Goal: Task Accomplishment & Management: Manage account settings

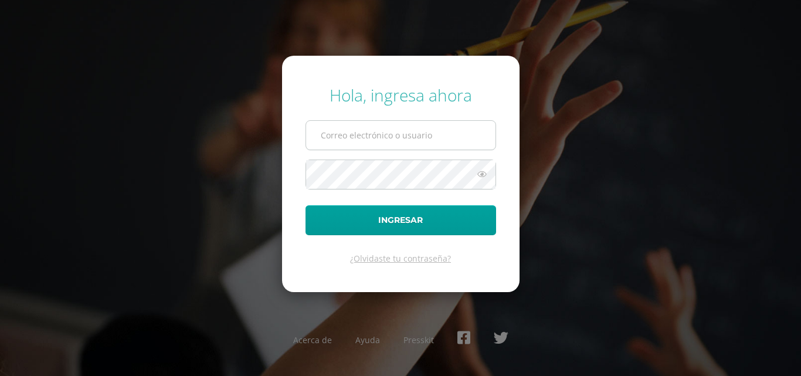
click at [337, 132] on input "text" at bounding box center [400, 135] width 189 height 29
type input "[EMAIL_ADDRESS][PERSON_NAME][DOMAIN_NAME]"
click at [305, 205] on button "Ingresar" at bounding box center [400, 220] width 191 height 30
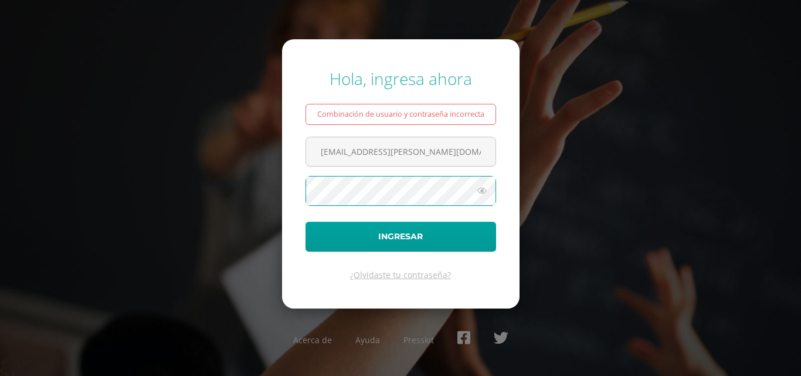
click at [305, 222] on button "Ingresar" at bounding box center [400, 237] width 191 height 30
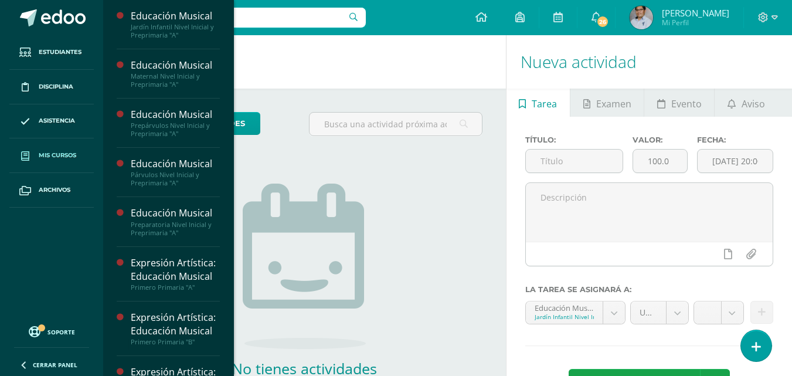
click at [58, 158] on span "Mis cursos" at bounding box center [58, 155] width 38 height 9
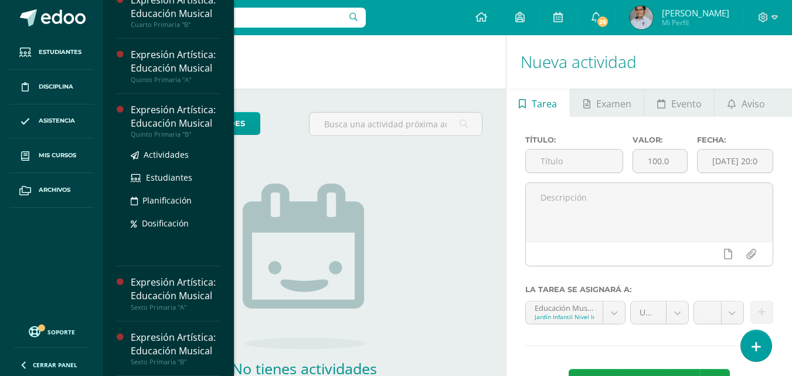
scroll to position [807, 0]
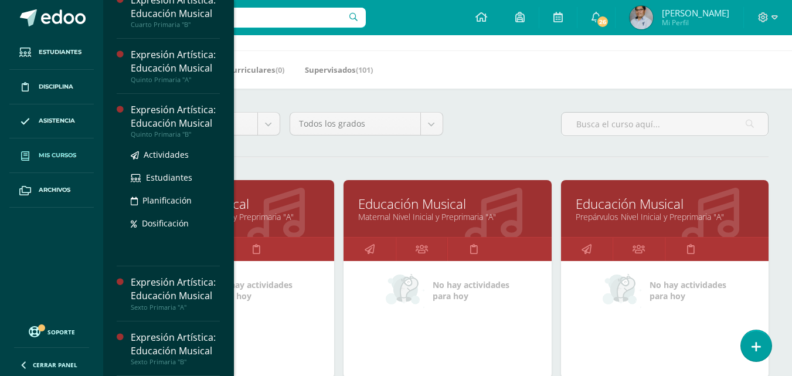
scroll to position [59, 0]
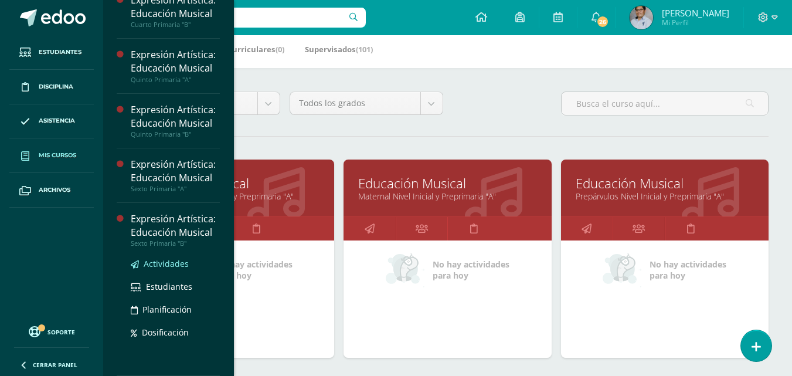
click at [156, 266] on span "Actividades" at bounding box center [166, 263] width 45 height 11
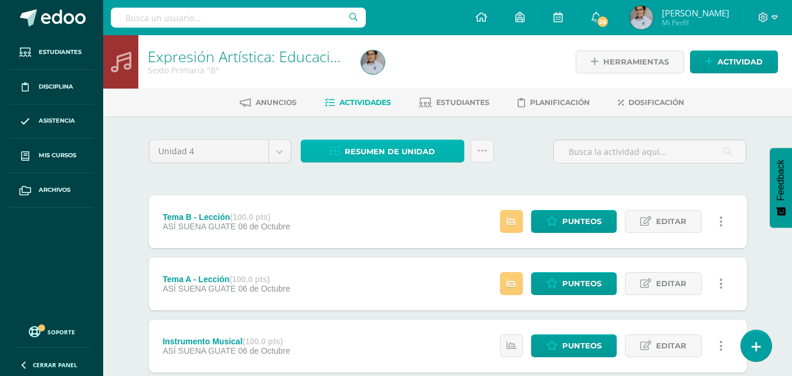
click at [351, 154] on span "Resumen de unidad" at bounding box center [390, 152] width 90 height 22
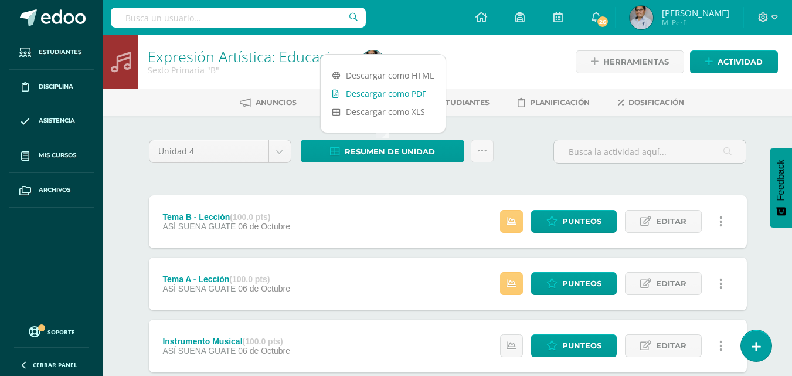
click at [369, 87] on link "Descargar como PDF" at bounding box center [383, 93] width 125 height 18
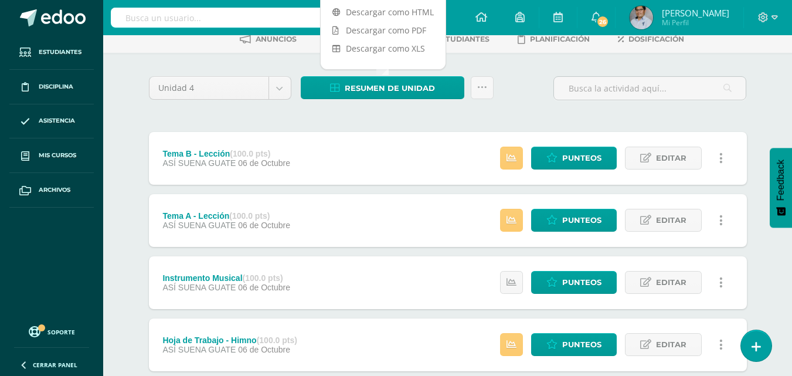
scroll to position [59, 0]
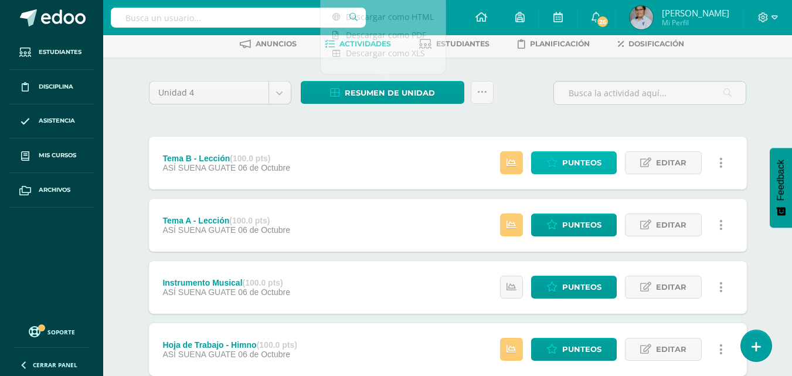
click at [562, 161] on link "Punteos" at bounding box center [574, 162] width 86 height 23
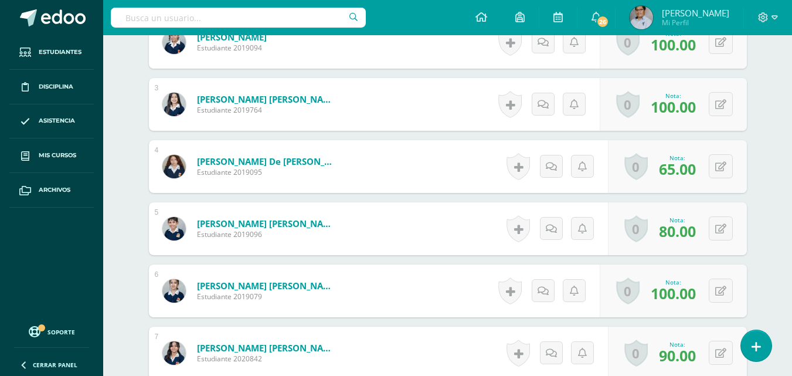
scroll to position [454, 0]
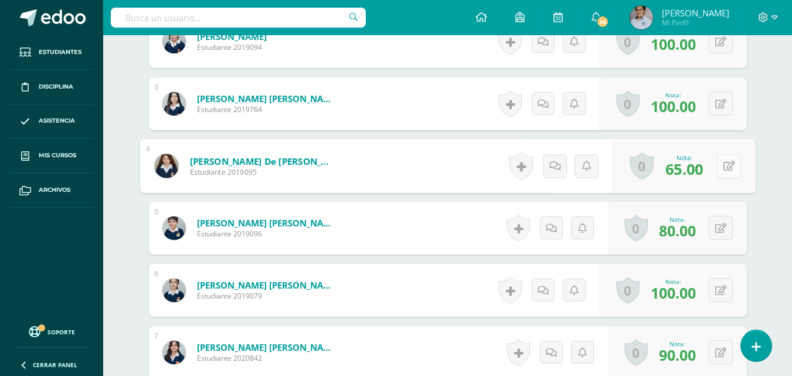
click at [723, 169] on icon at bounding box center [729, 166] width 12 height 10
type input "76"
click at [695, 174] on icon at bounding box center [697, 170] width 11 height 10
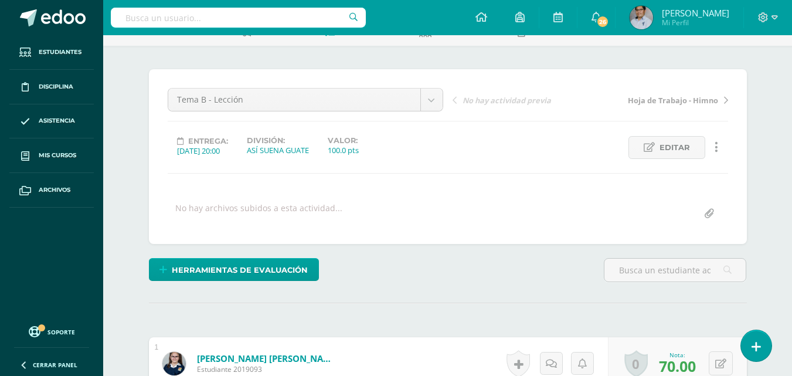
scroll to position [0, 0]
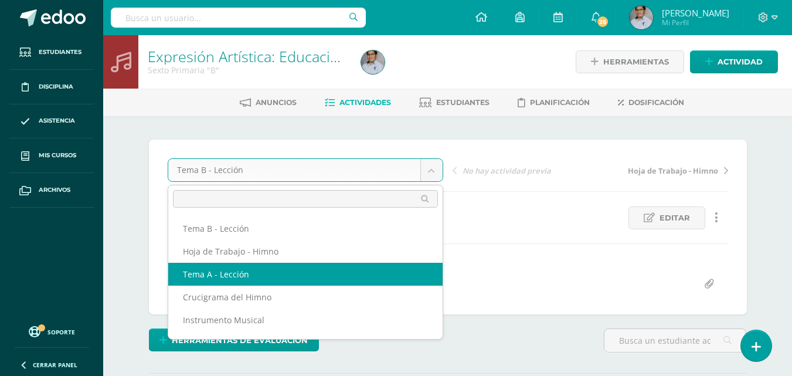
select select "/dashboard/teacher/grade-activity/129963/"
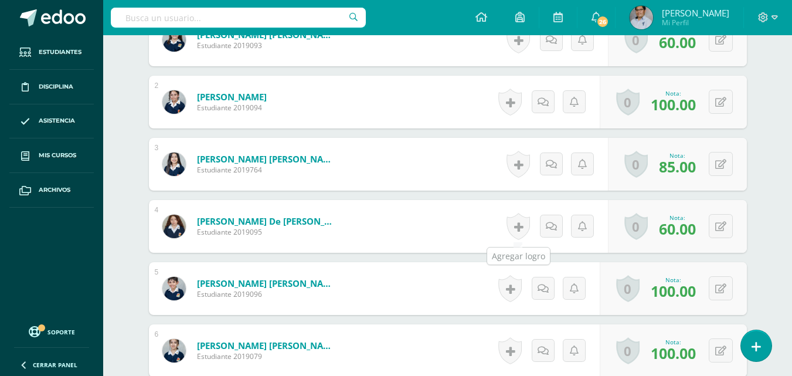
scroll to position [395, 0]
click at [721, 227] on button at bounding box center [721, 225] width 24 height 24
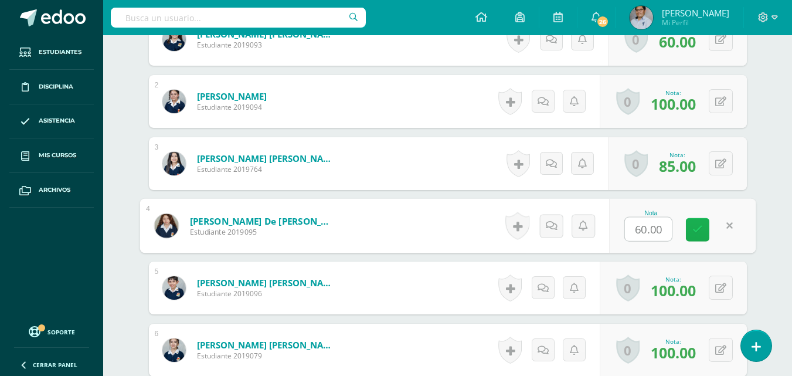
scroll to position [395, 0]
type input "78"
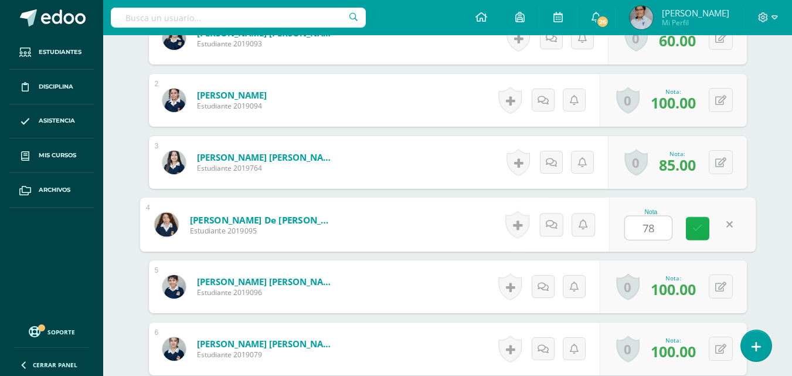
click at [692, 230] on link at bounding box center [697, 228] width 23 height 23
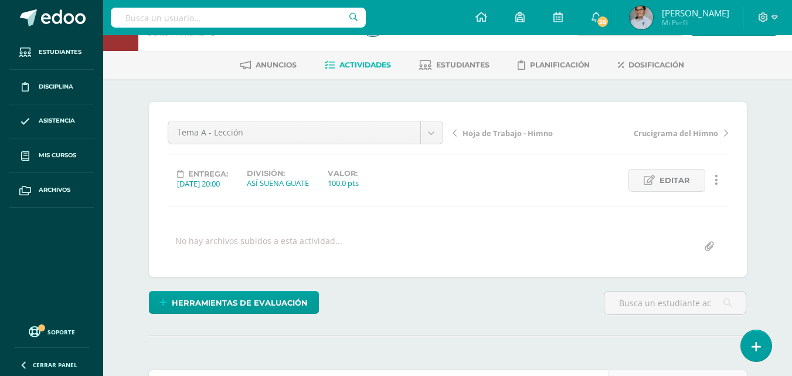
scroll to position [0, 0]
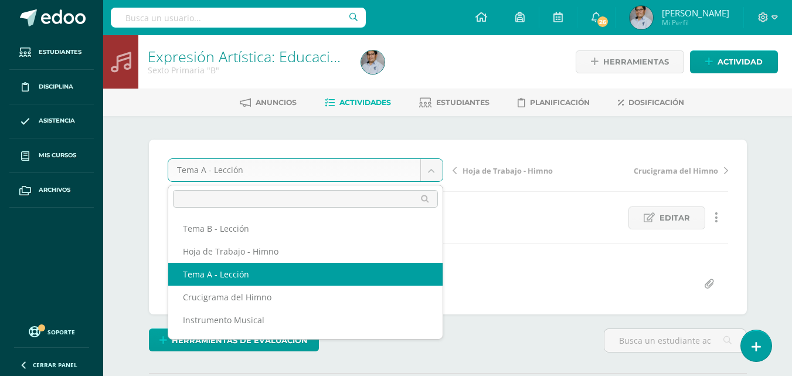
scroll to position [59, 0]
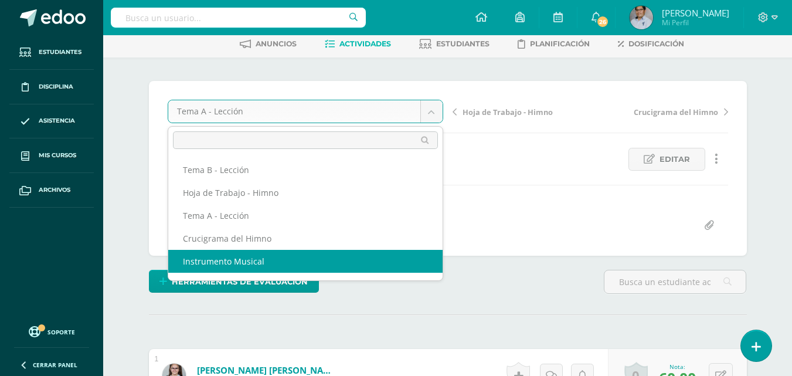
select select "/dashboard/teacher/grade-activity/129956/"
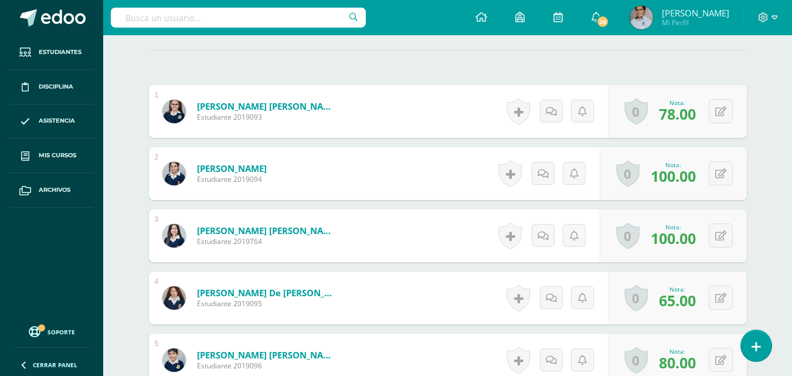
scroll to position [469, 0]
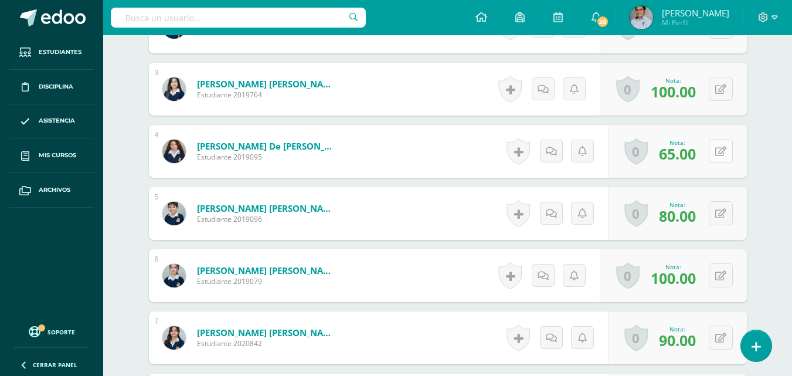
click at [716, 151] on button at bounding box center [721, 151] width 24 height 24
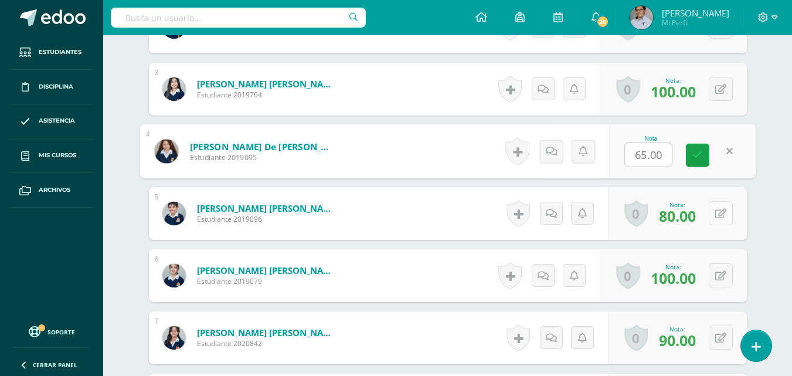
scroll to position [470, 0]
type input "80"
click at [709, 159] on link at bounding box center [697, 154] width 23 height 23
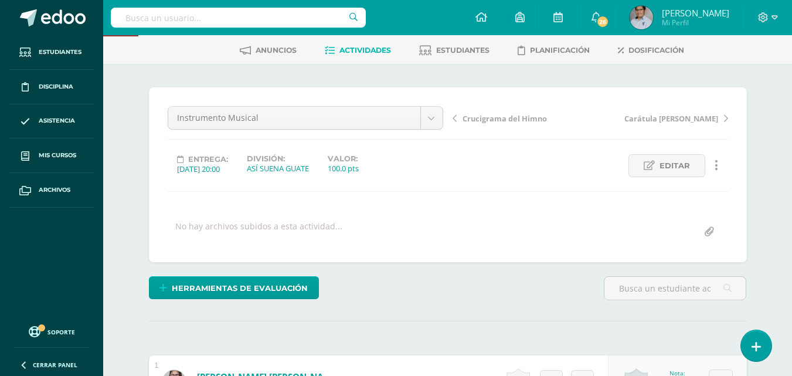
scroll to position [0, 0]
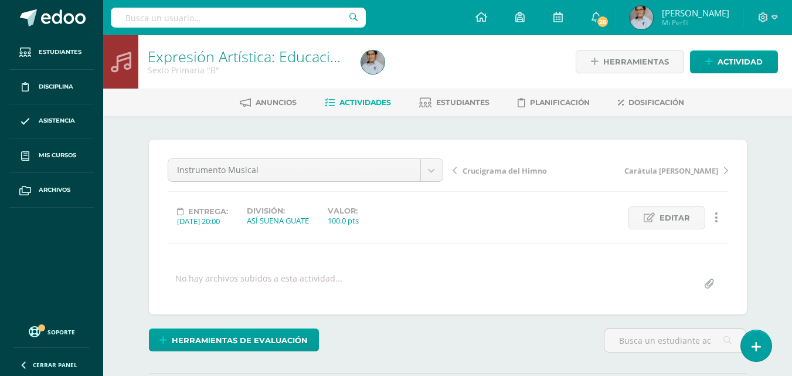
click at [369, 102] on span "Actividades" at bounding box center [365, 102] width 52 height 9
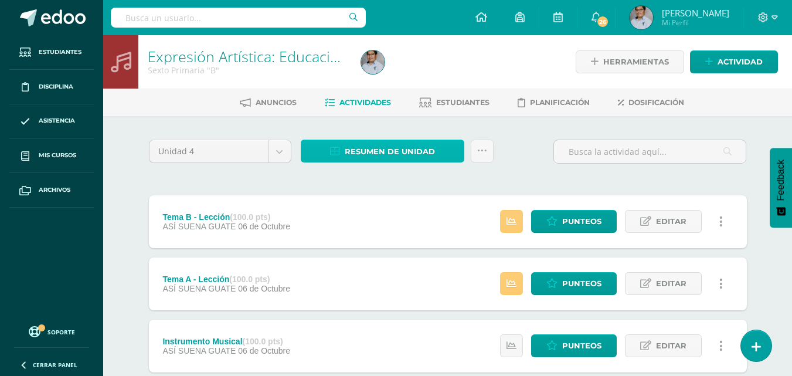
click at [372, 150] on span "Resumen de unidad" at bounding box center [390, 152] width 90 height 22
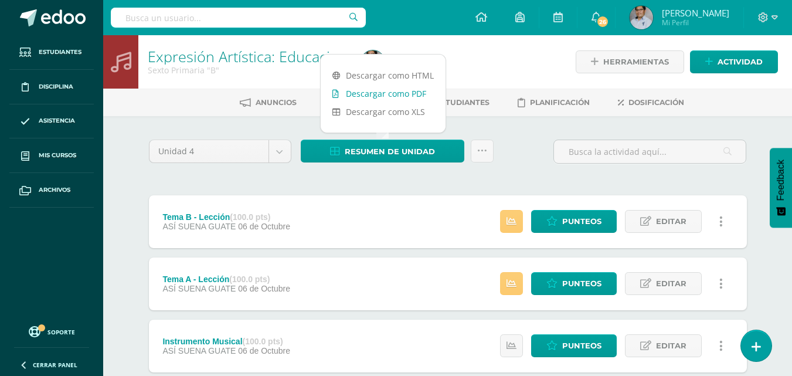
click at [376, 96] on link "Descargar como PDF" at bounding box center [383, 93] width 125 height 18
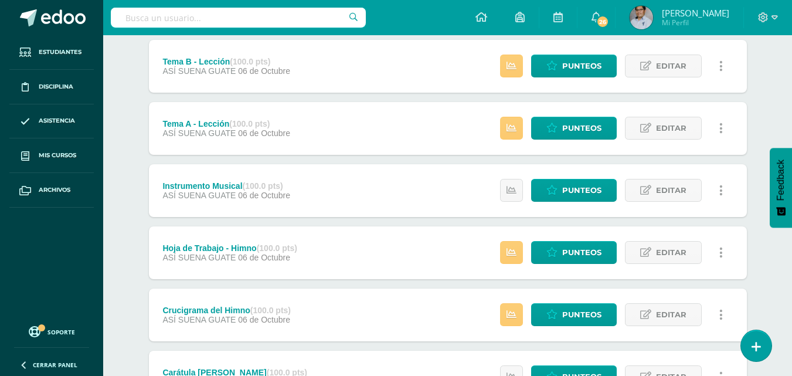
scroll to position [176, 0]
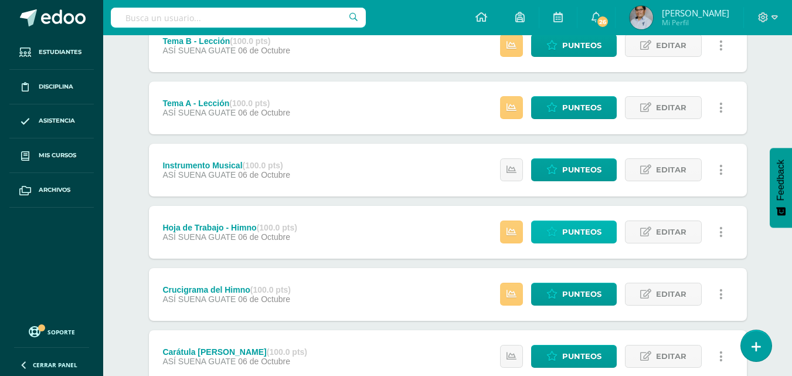
click at [564, 233] on span "Punteos" at bounding box center [581, 232] width 39 height 22
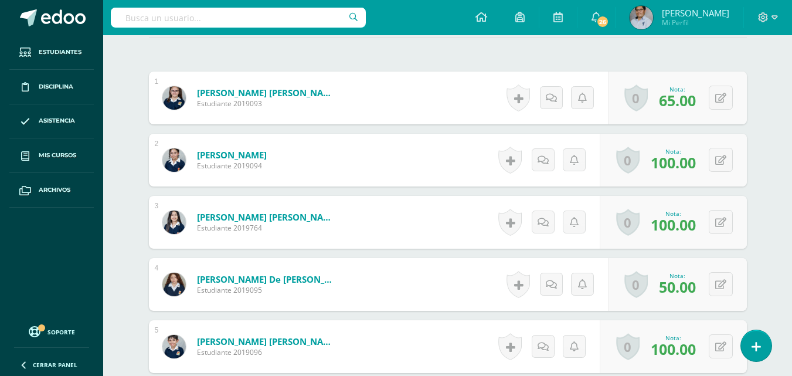
scroll to position [395, 0]
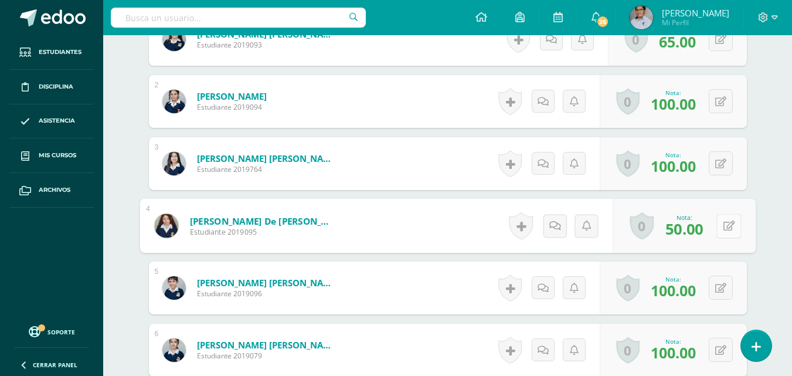
click at [717, 226] on button at bounding box center [728, 225] width 25 height 25
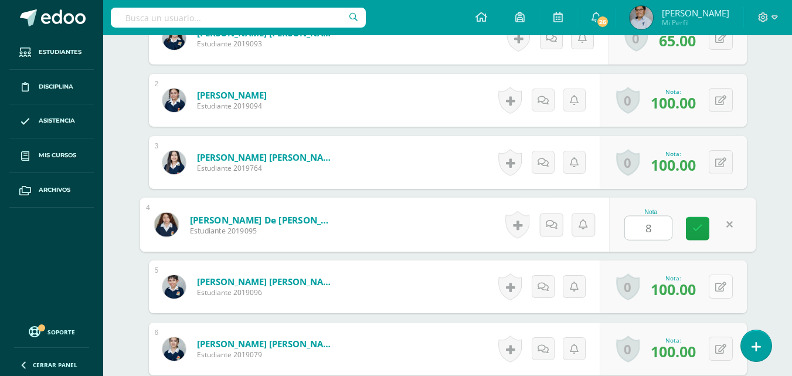
type input "84"
click at [698, 236] on link at bounding box center [697, 228] width 23 height 23
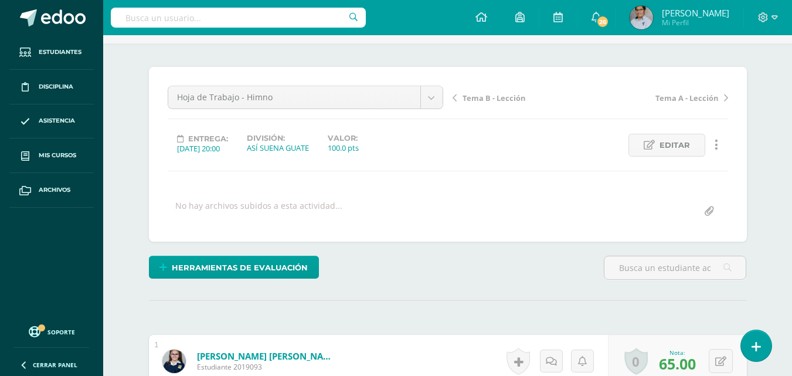
scroll to position [0, 0]
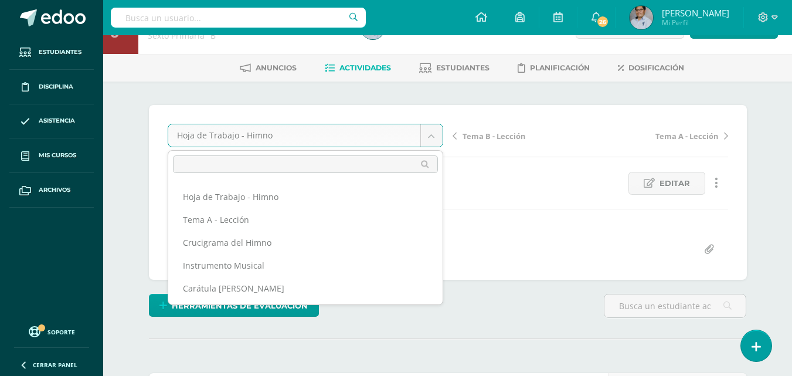
scroll to position [59, 0]
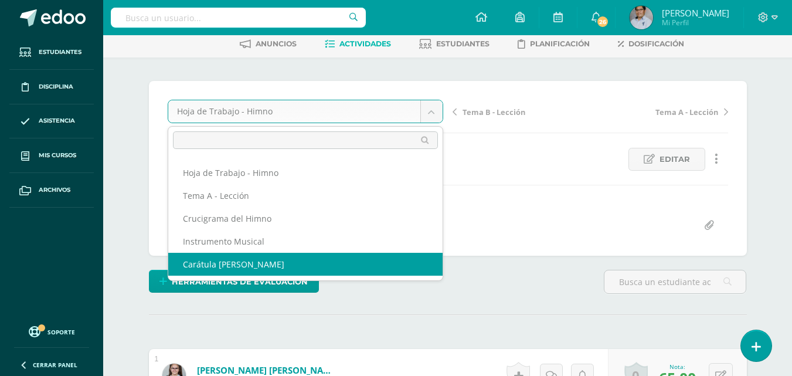
select select "/dashboard/teacher/grade-activity/129955/"
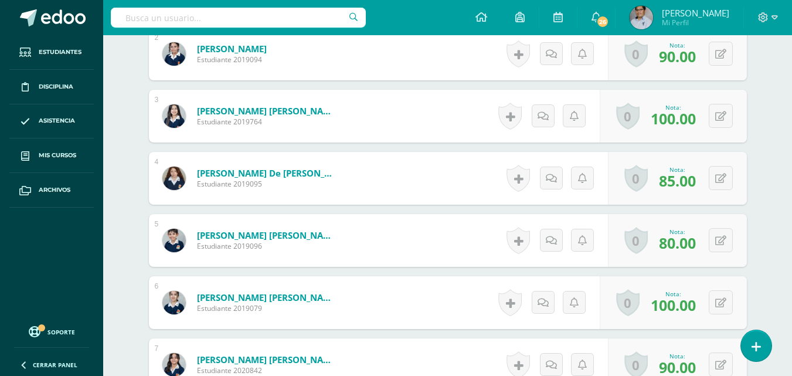
scroll to position [453, 0]
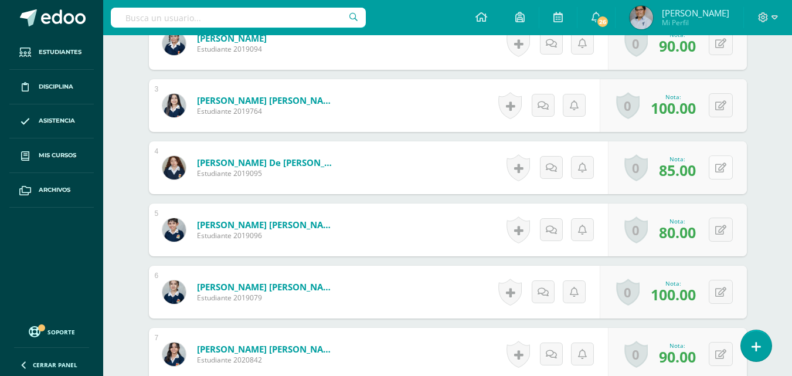
click at [721, 171] on button at bounding box center [721, 167] width 24 height 24
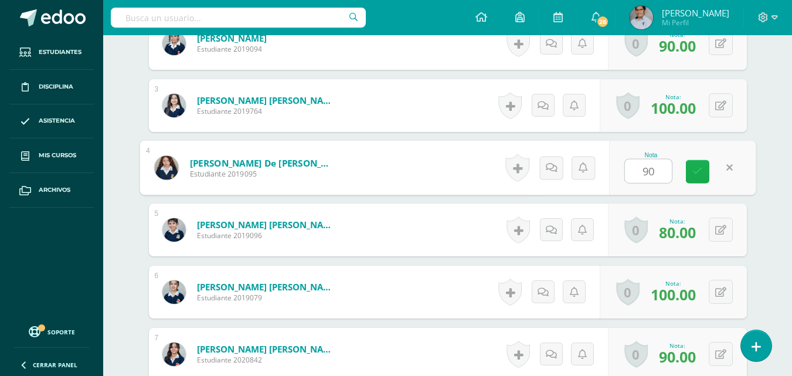
scroll to position [453, 0]
type input "95"
click at [697, 171] on icon at bounding box center [697, 171] width 11 height 10
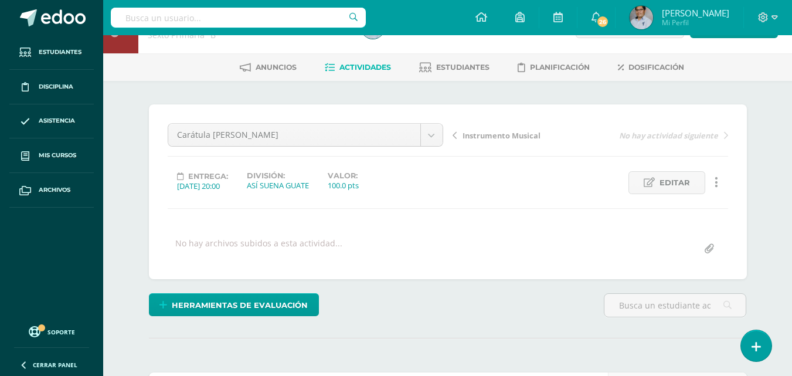
scroll to position [0, 0]
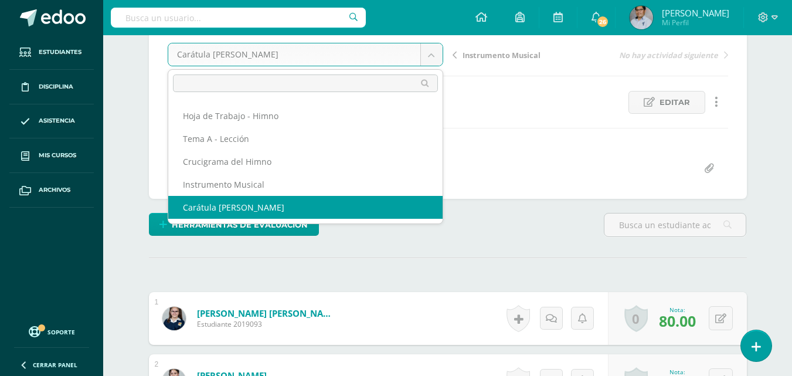
scroll to position [117, 0]
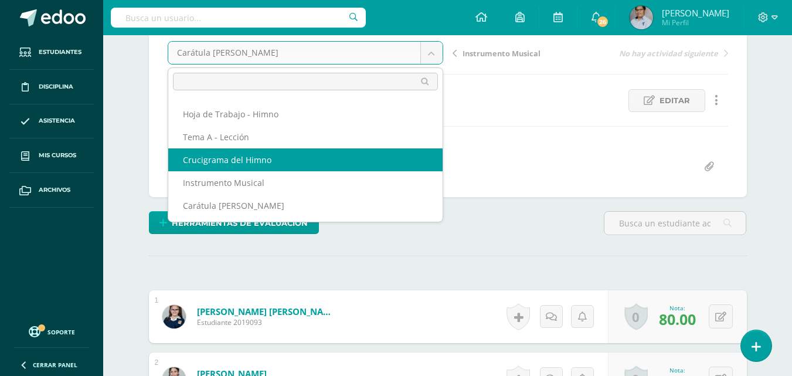
select select "/dashboard/teacher/grade-activity/129958/"
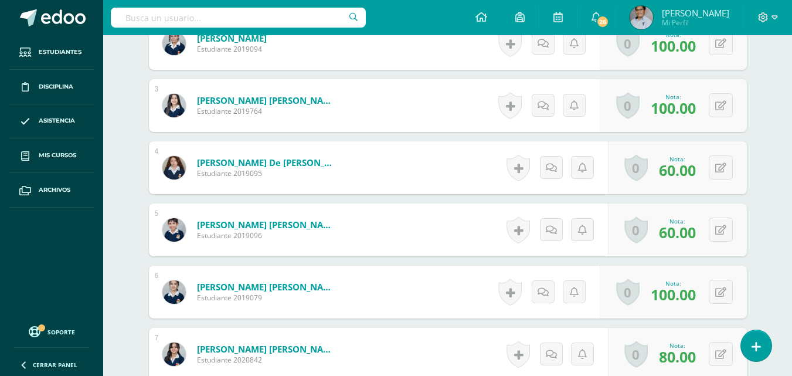
scroll to position [453, 0]
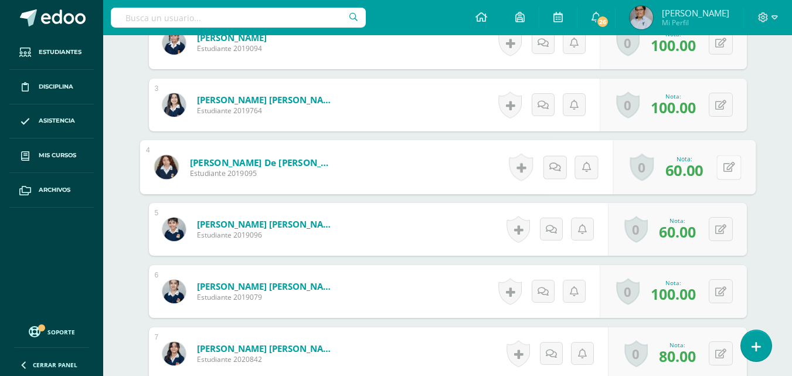
click at [718, 167] on button at bounding box center [728, 167] width 25 height 25
type input "100"
click at [701, 169] on icon at bounding box center [697, 170] width 11 height 10
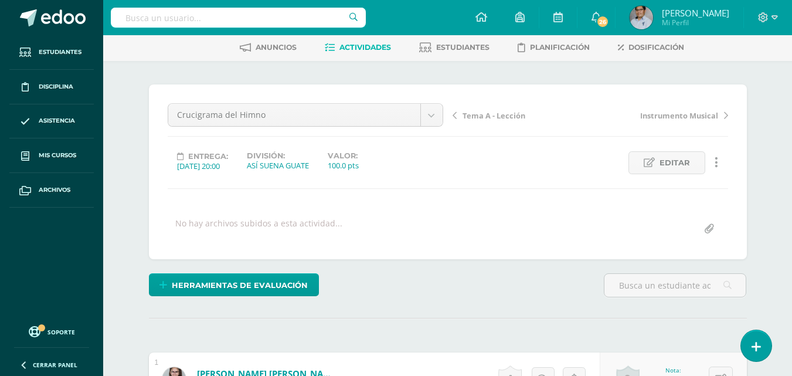
scroll to position [0, 0]
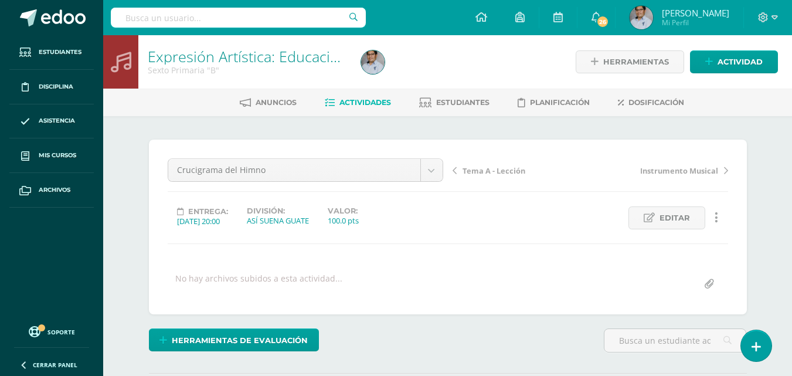
click at [368, 110] on link "Actividades" at bounding box center [358, 102] width 66 height 19
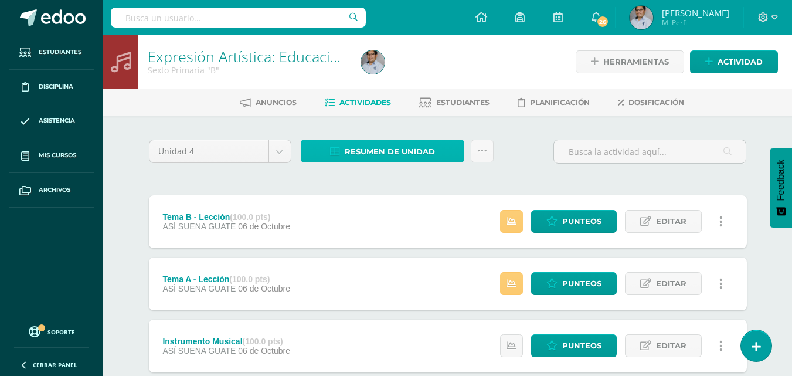
click at [361, 150] on span "Resumen de unidad" at bounding box center [390, 152] width 90 height 22
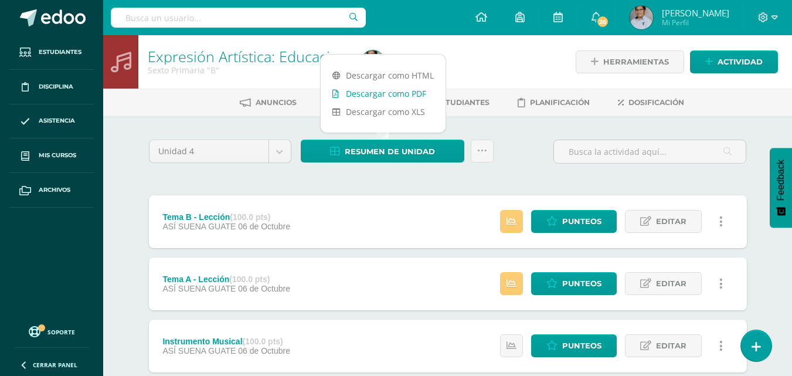
click at [369, 89] on link "Descargar como PDF" at bounding box center [383, 93] width 125 height 18
click at [575, 225] on span "Punteos" at bounding box center [581, 221] width 39 height 22
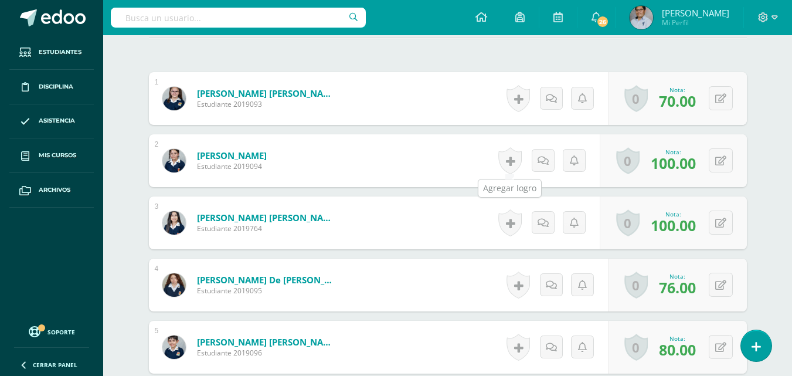
scroll to position [336, 0]
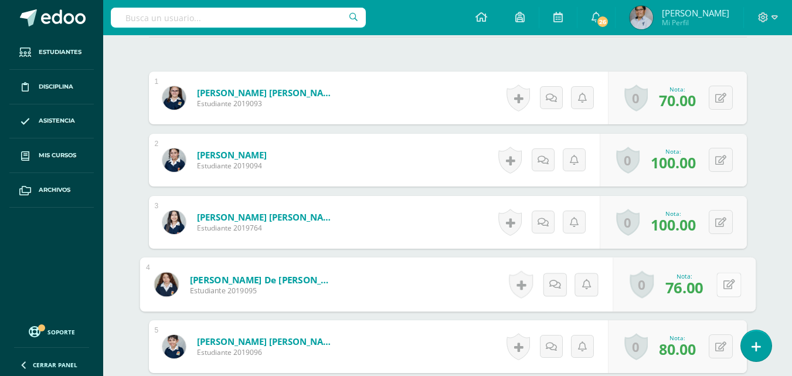
click at [718, 289] on button at bounding box center [728, 284] width 25 height 25
type input "92"
click at [695, 286] on icon at bounding box center [697, 288] width 11 height 10
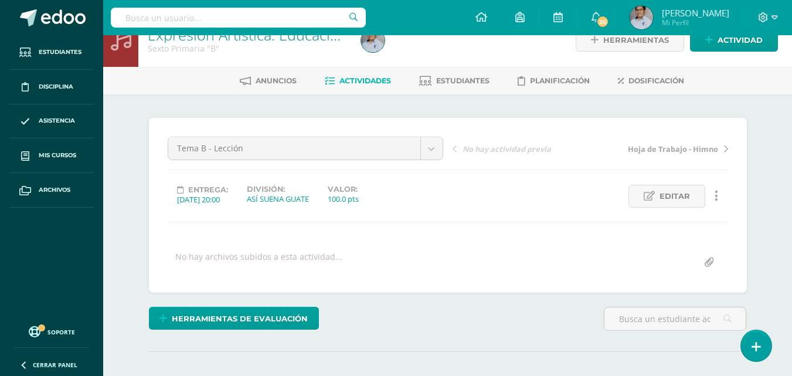
scroll to position [0, 0]
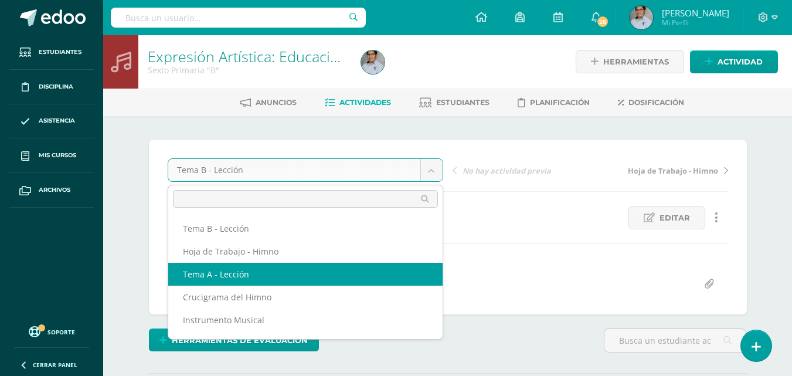
select select "/dashboard/teacher/grade-activity/129963/"
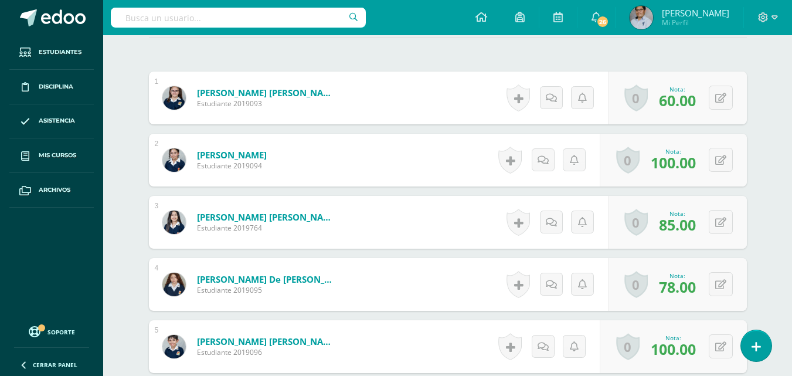
scroll to position [395, 0]
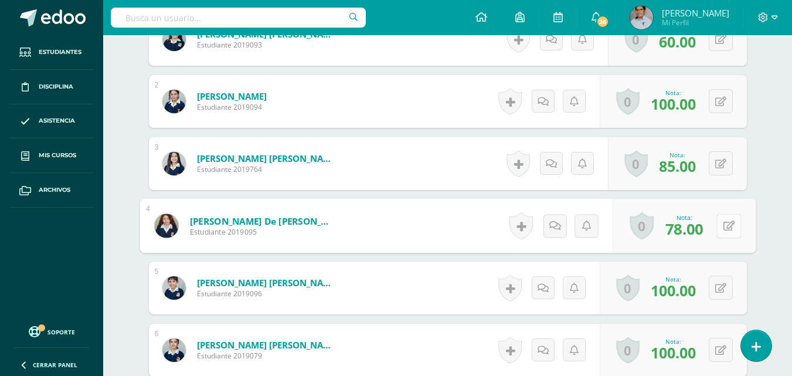
click at [723, 230] on icon at bounding box center [729, 225] width 12 height 10
type input "90"
click at [694, 224] on icon at bounding box center [697, 229] width 11 height 10
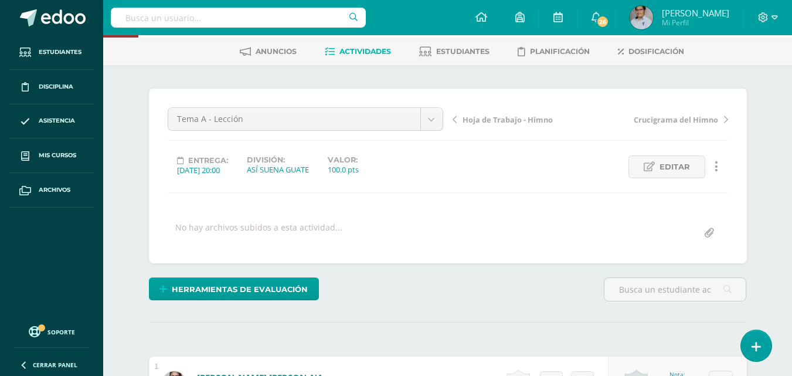
scroll to position [0, 0]
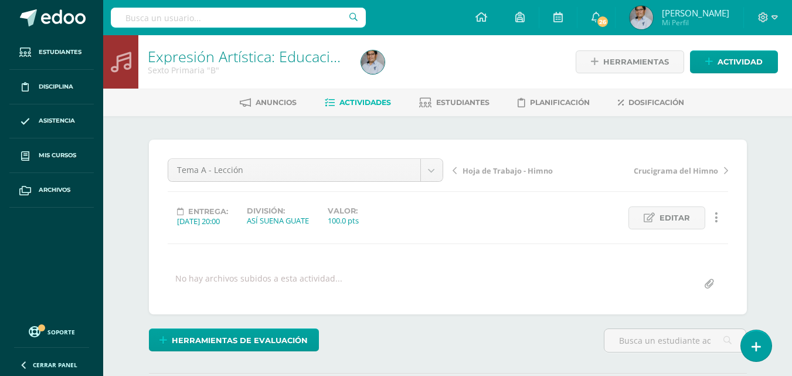
click at [356, 104] on span "Actividades" at bounding box center [365, 102] width 52 height 9
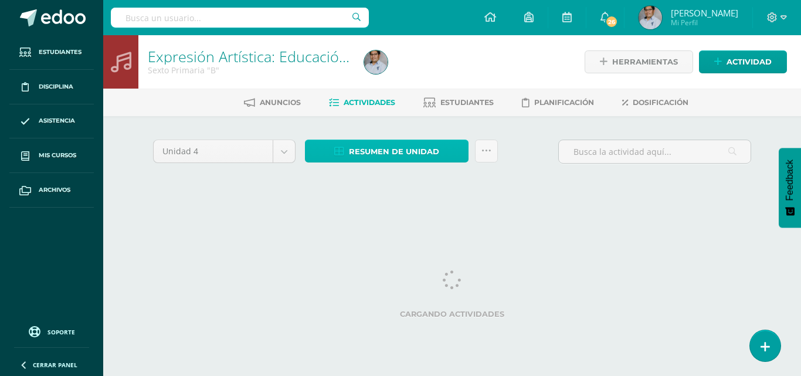
click at [389, 151] on span "Resumen de unidad" at bounding box center [394, 152] width 90 height 22
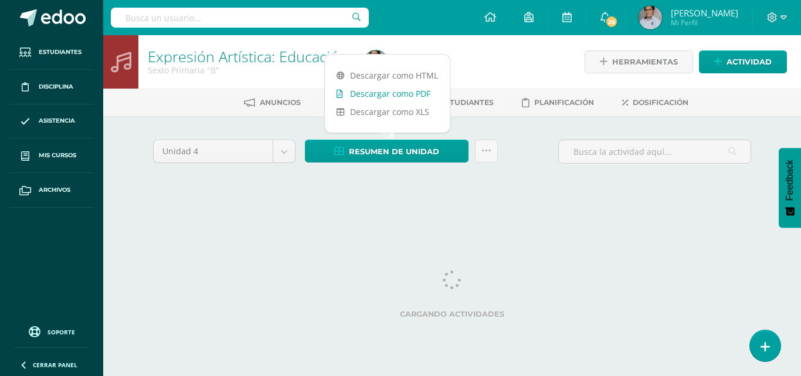
click at [396, 98] on link "Descargar como PDF" at bounding box center [387, 93] width 125 height 18
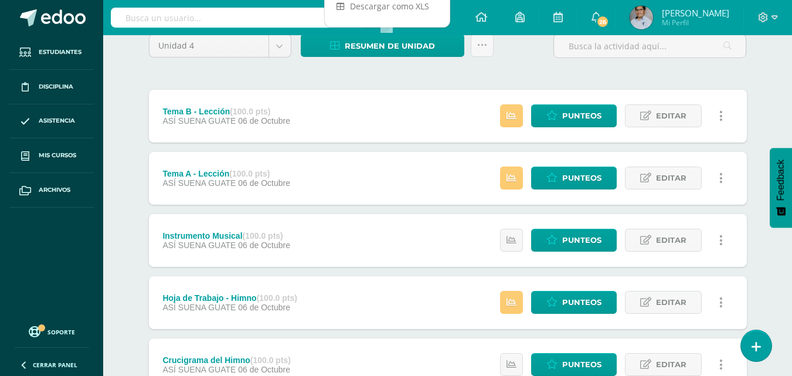
scroll to position [117, 0]
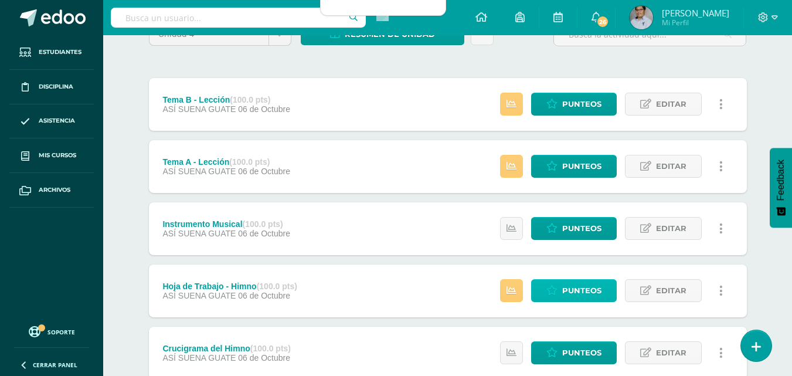
click at [545, 285] on link "Punteos" at bounding box center [574, 290] width 86 height 23
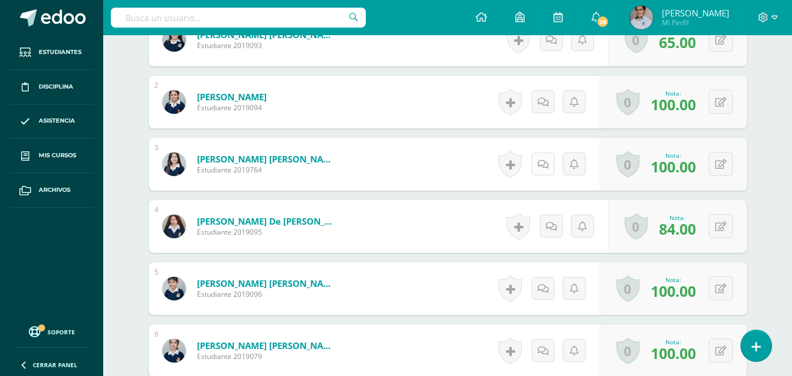
scroll to position [395, 0]
click at [723, 227] on icon at bounding box center [720, 226] width 11 height 10
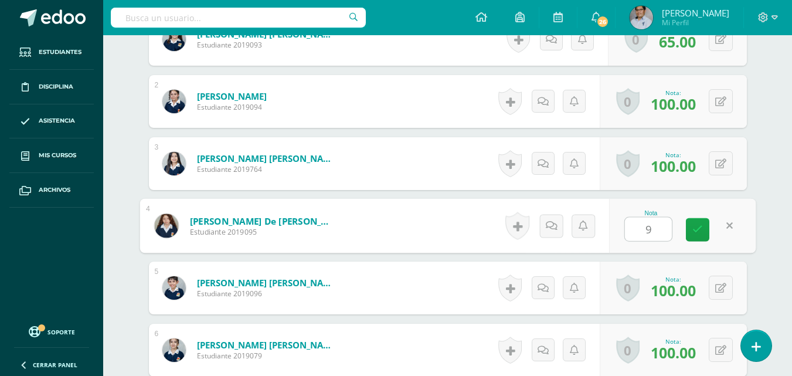
type input "96"
click at [693, 224] on icon at bounding box center [697, 229] width 11 height 10
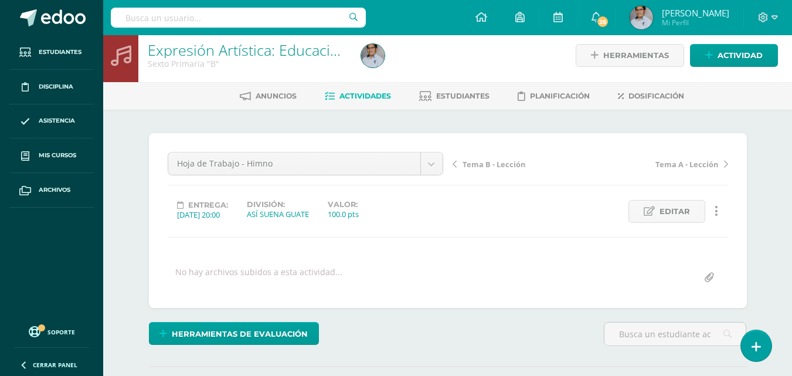
scroll to position [0, 0]
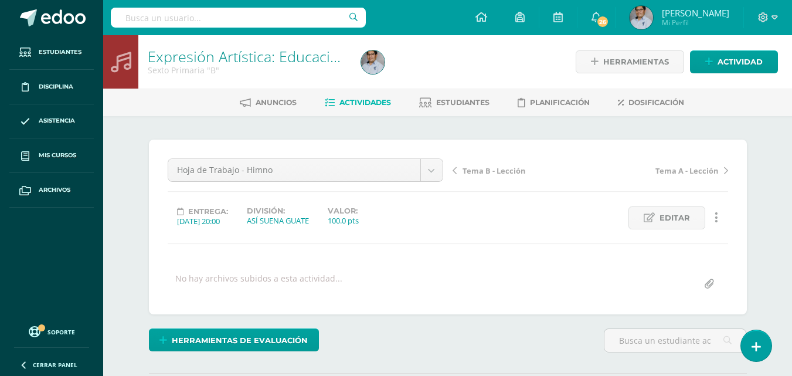
click at [365, 103] on span "Actividades" at bounding box center [365, 102] width 52 height 9
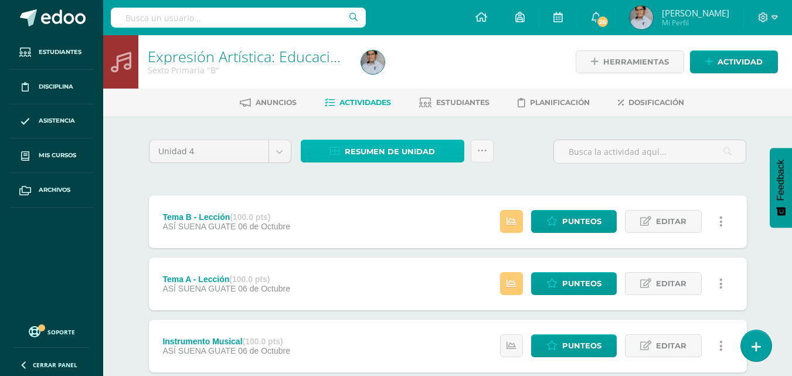
click at [359, 151] on span "Resumen de unidad" at bounding box center [390, 152] width 90 height 22
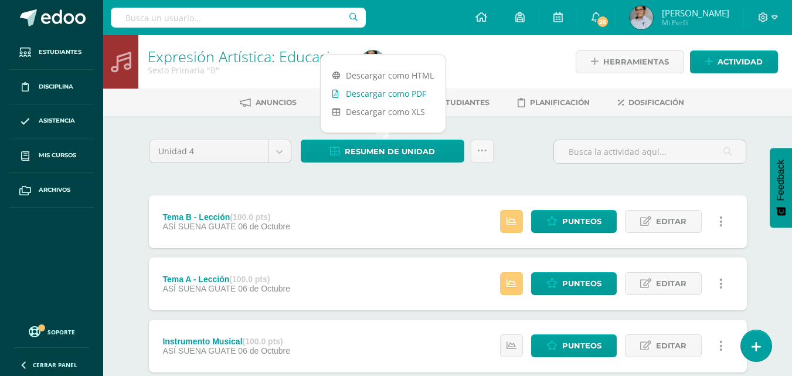
click at [381, 97] on link "Descargar como PDF" at bounding box center [383, 93] width 125 height 18
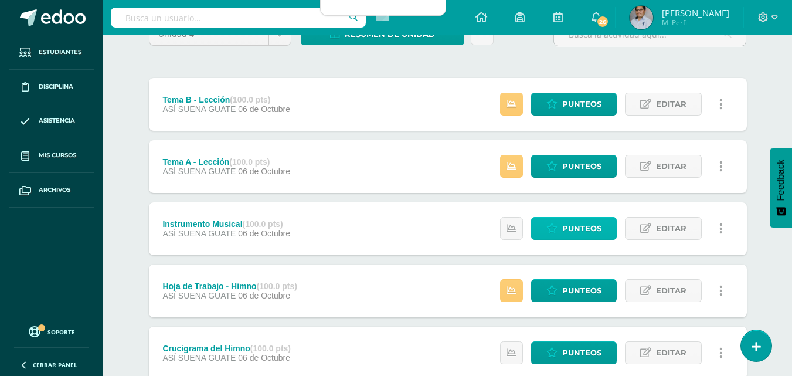
drag, startPoint x: 549, startPoint y: 233, endPoint x: 543, endPoint y: 232, distance: 6.0
click at [548, 233] on icon at bounding box center [551, 228] width 11 height 10
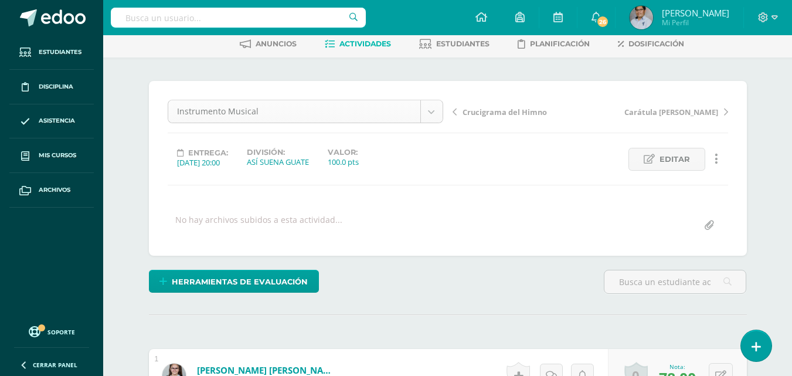
scroll to position [59, 0]
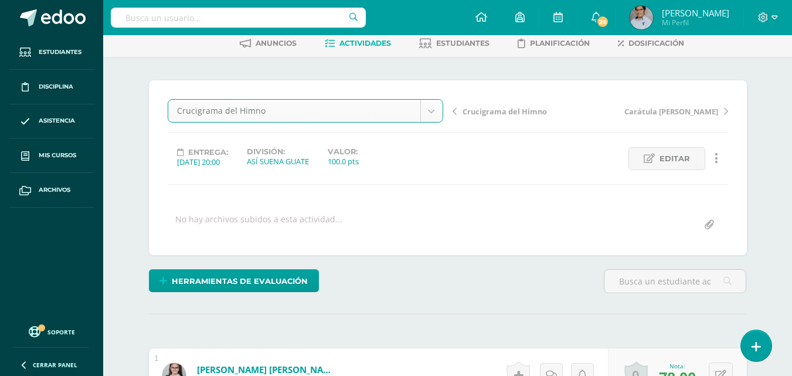
scroll to position [60, 0]
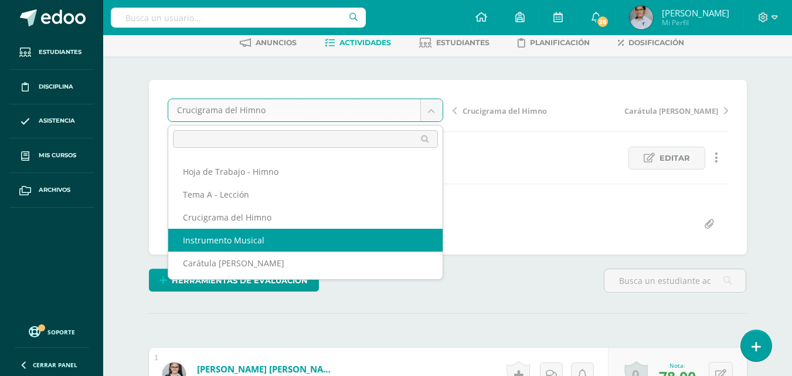
select select "/dashboard/teacher/grade-activity/129956/"
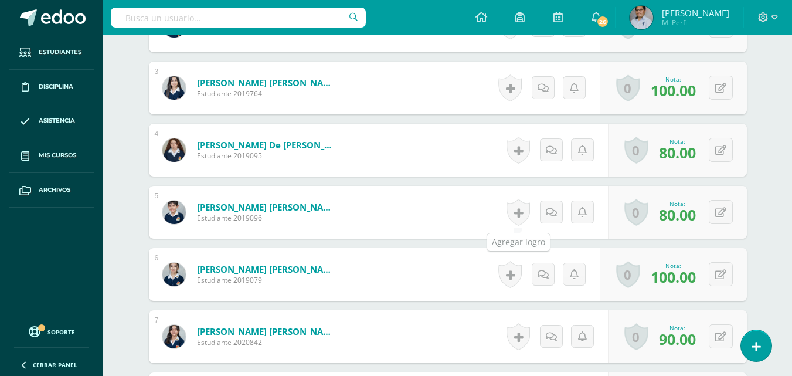
scroll to position [471, 0]
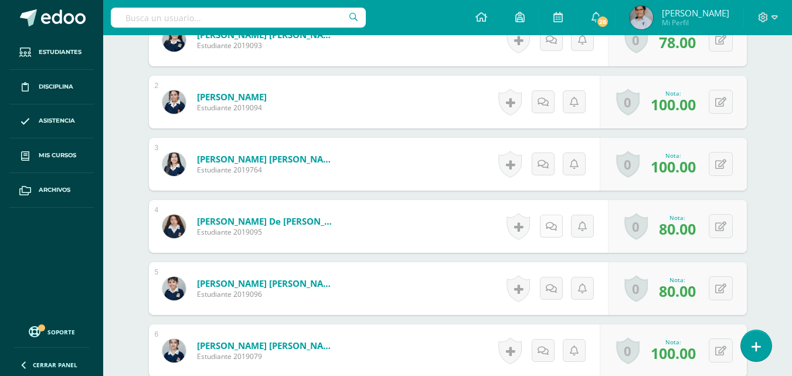
scroll to position [395, 0]
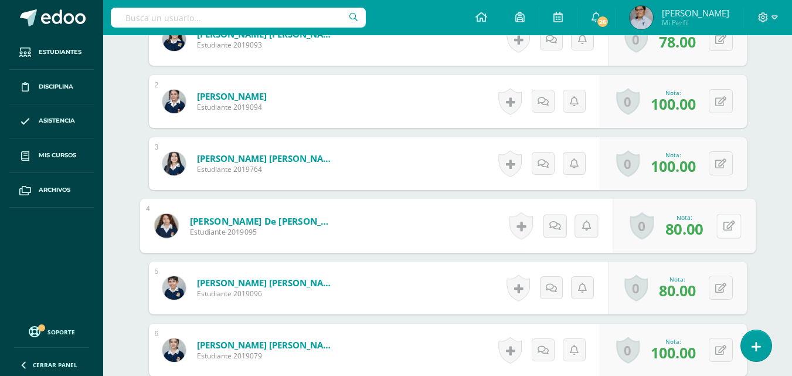
click at [716, 223] on button at bounding box center [728, 225] width 25 height 25
type input "100"
click at [695, 232] on icon at bounding box center [697, 229] width 11 height 10
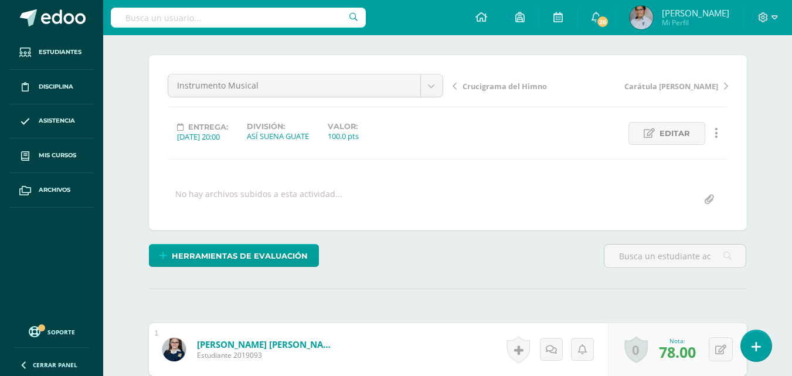
scroll to position [0, 0]
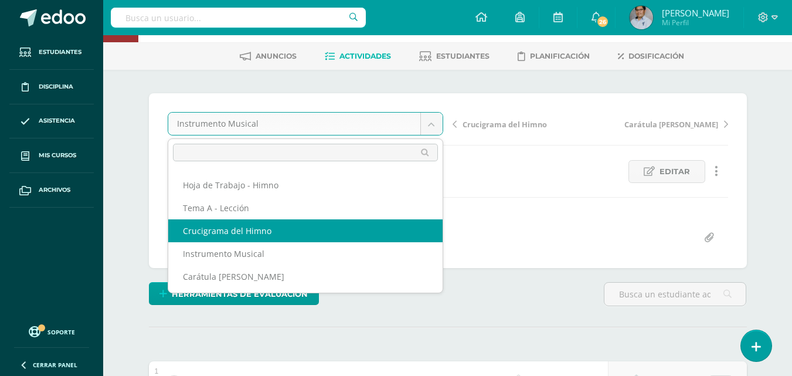
scroll to position [59, 0]
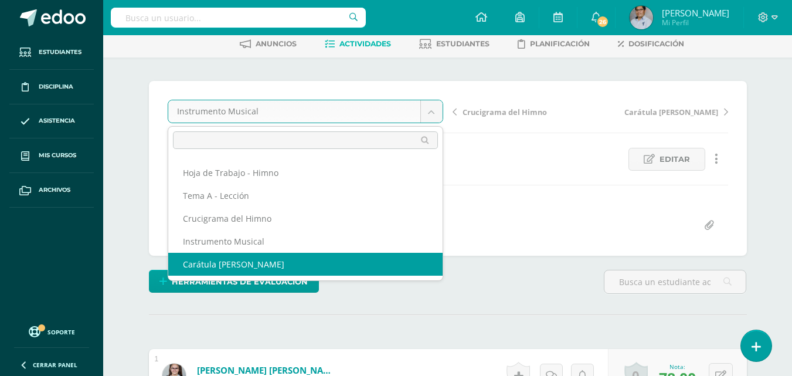
select select "/dashboard/teacher/grade-activity/129955/"
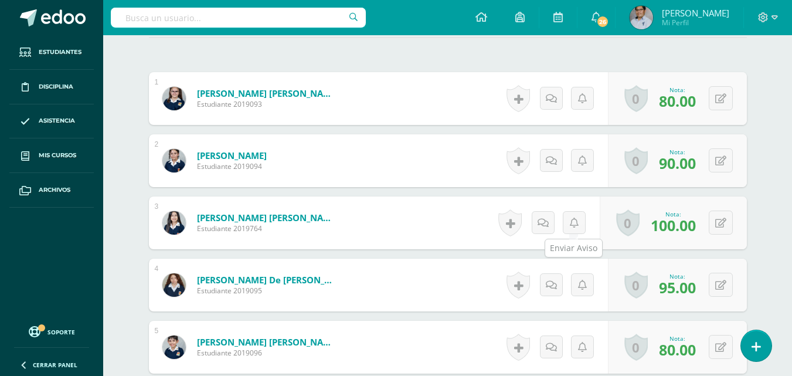
scroll to position [336, 0]
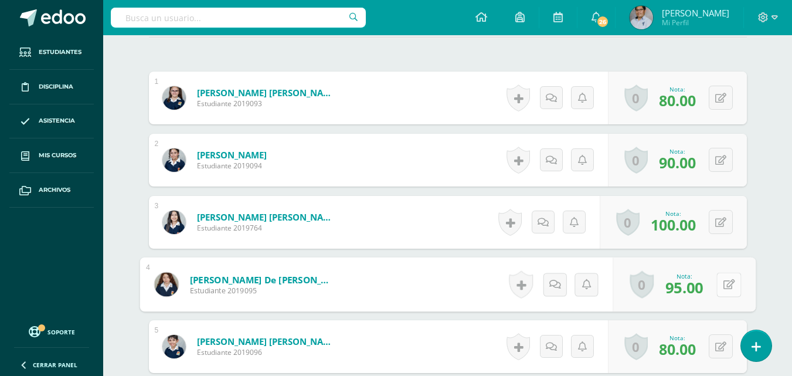
click at [721, 281] on button at bounding box center [728, 284] width 25 height 25
type input "100"
click at [701, 294] on link at bounding box center [697, 287] width 23 height 23
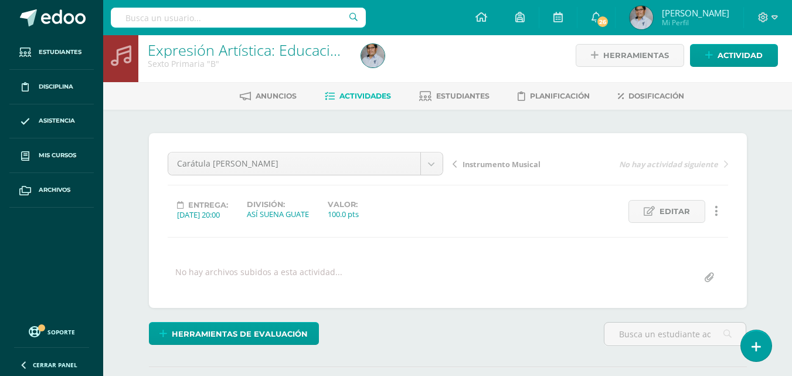
scroll to position [0, 0]
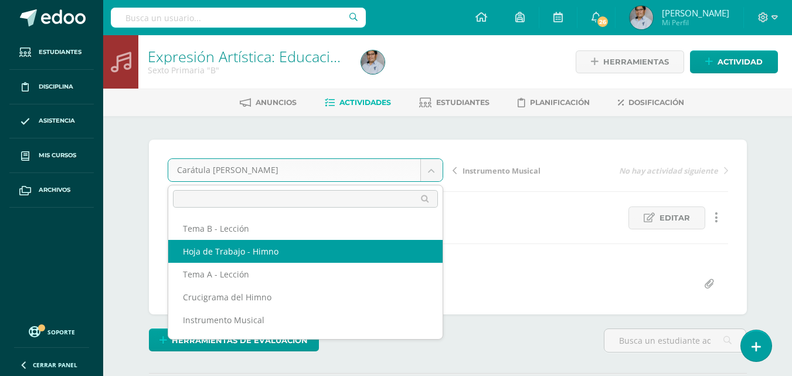
select select "/dashboard/teacher/grade-activity/129966/"
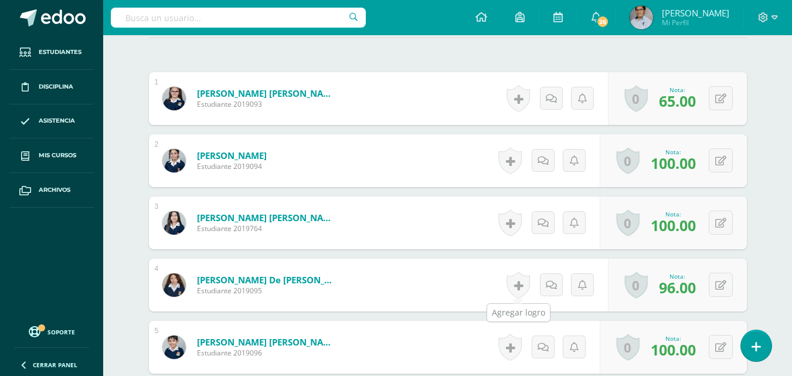
scroll to position [336, 0]
click at [722, 286] on icon at bounding box center [720, 285] width 11 height 10
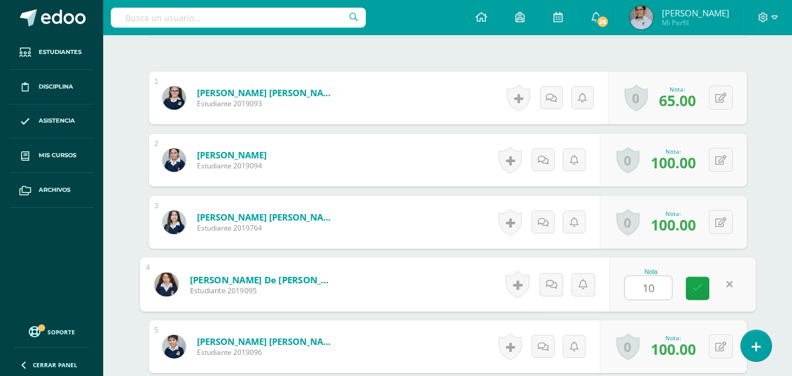
type input "100"
click at [695, 289] on icon at bounding box center [697, 288] width 11 height 10
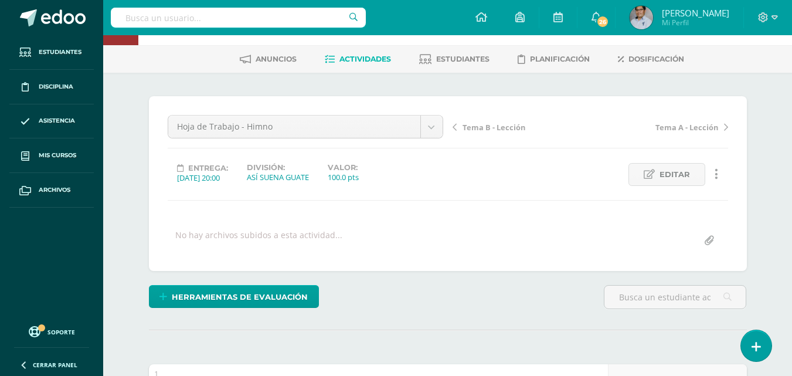
scroll to position [0, 0]
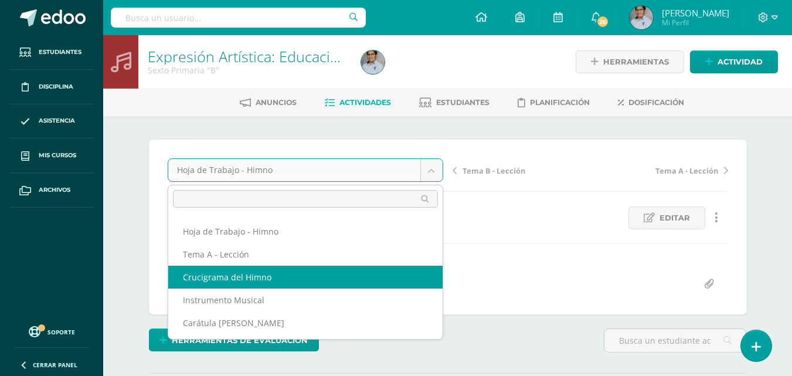
select select "/dashboard/teacher/grade-activity/129958/"
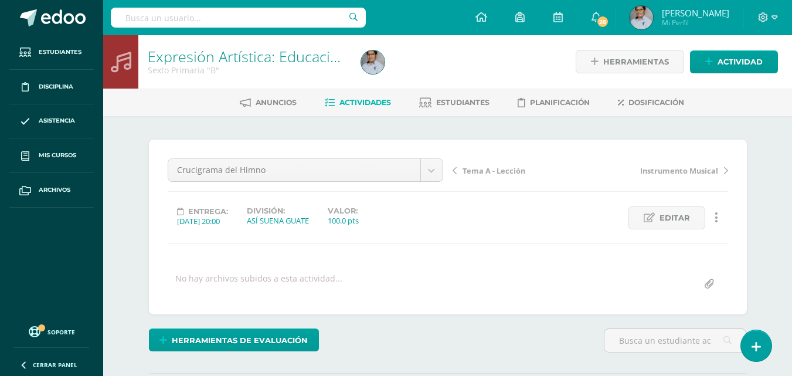
click at [360, 101] on span "Actividades" at bounding box center [365, 102] width 52 height 9
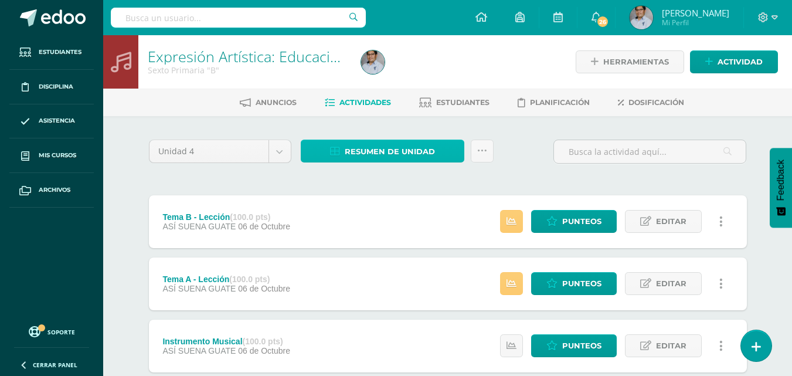
click at [365, 152] on span "Resumen de unidad" at bounding box center [390, 152] width 90 height 22
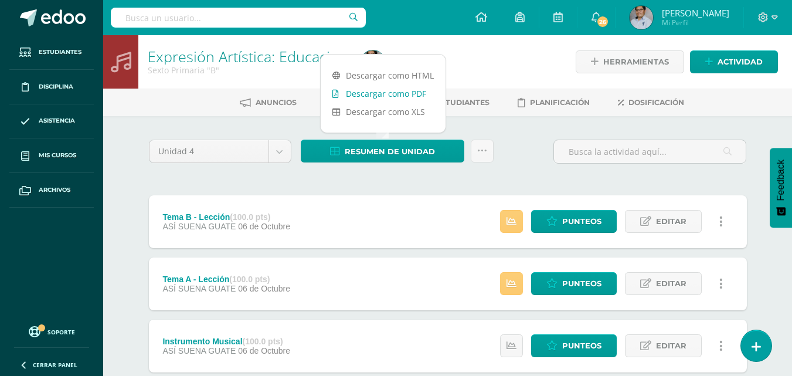
click at [389, 91] on link "Descargar como PDF" at bounding box center [383, 93] width 125 height 18
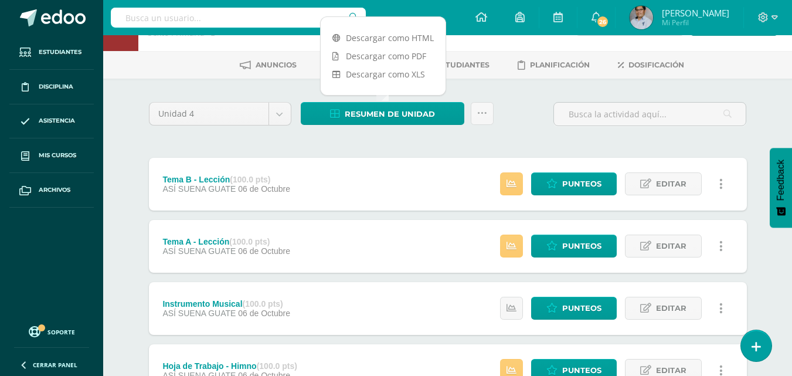
scroll to position [59, 0]
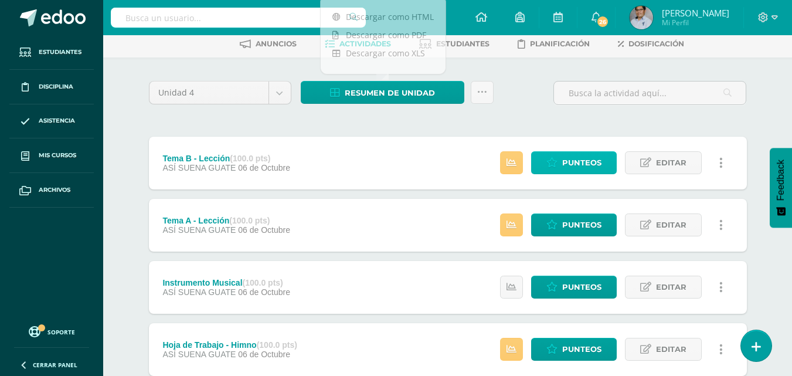
click at [549, 160] on icon at bounding box center [551, 163] width 11 height 10
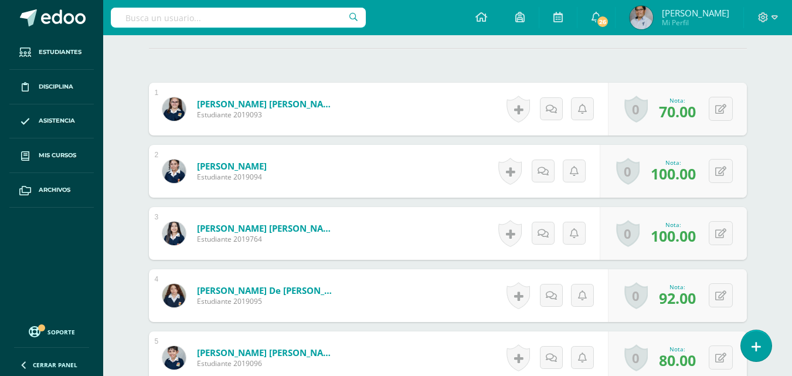
scroll to position [394, 0]
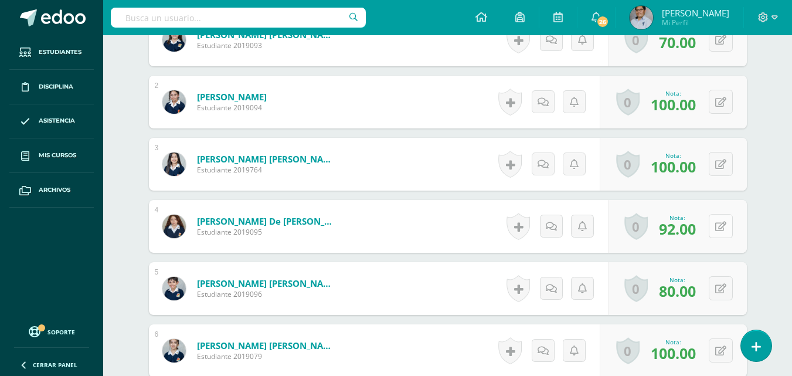
click at [723, 227] on icon at bounding box center [720, 227] width 11 height 10
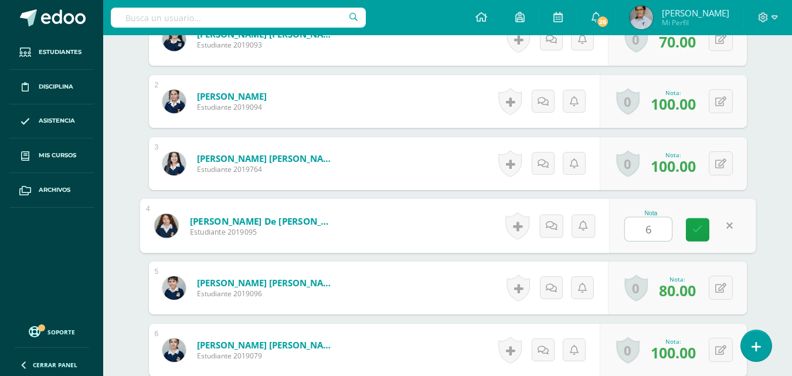
scroll to position [395, 0]
type input "60"
click at [695, 233] on icon at bounding box center [697, 229] width 11 height 10
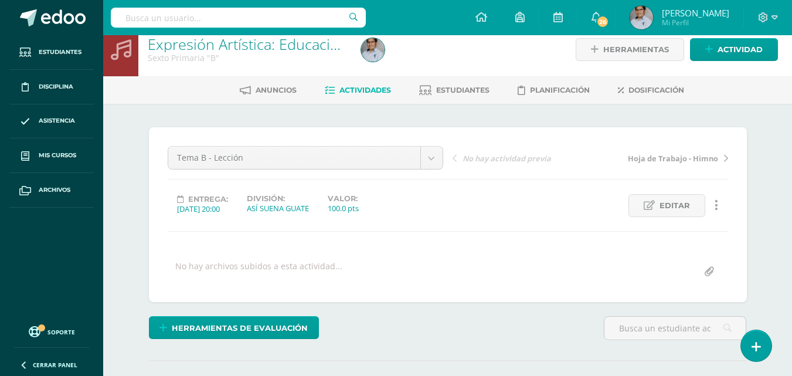
scroll to position [0, 0]
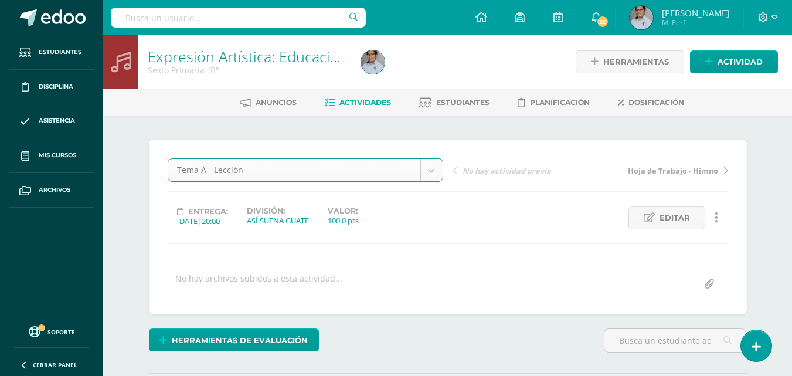
select select "/dashboard/teacher/grade-activity/129963/"
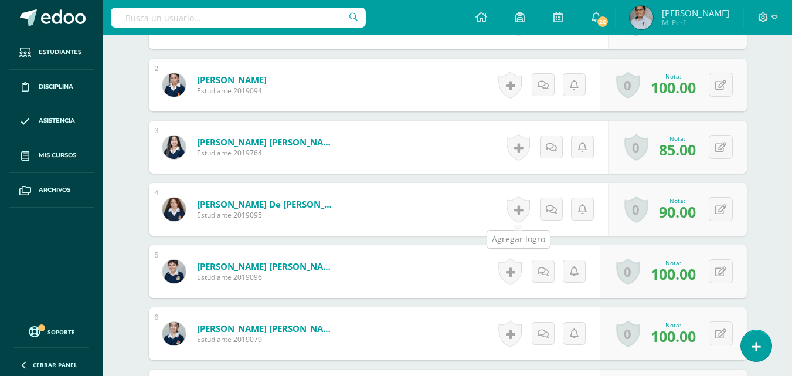
scroll to position [412, 0]
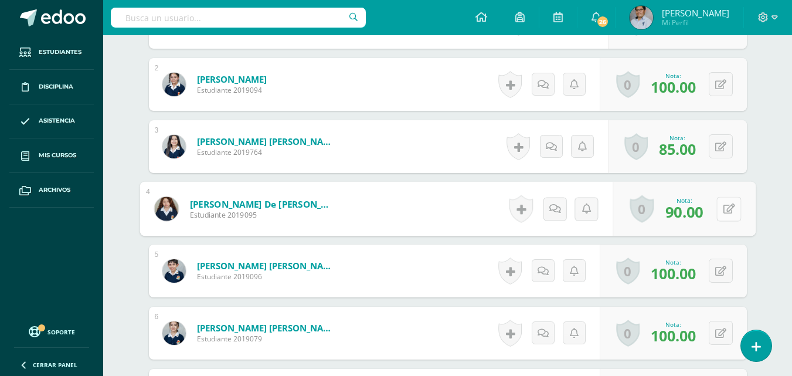
click at [719, 211] on button at bounding box center [728, 208] width 25 height 25
type input "60"
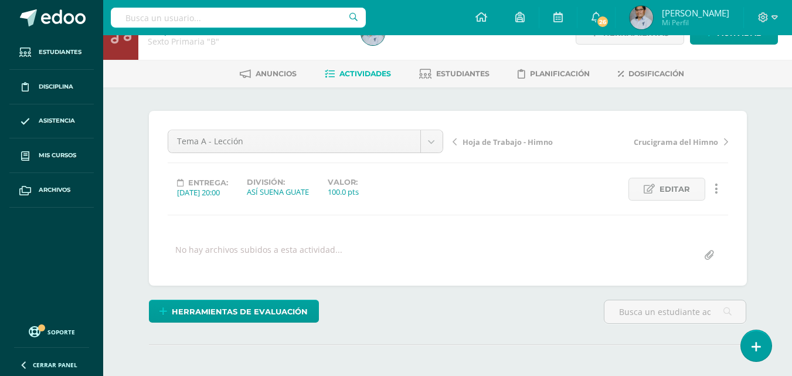
scroll to position [0, 0]
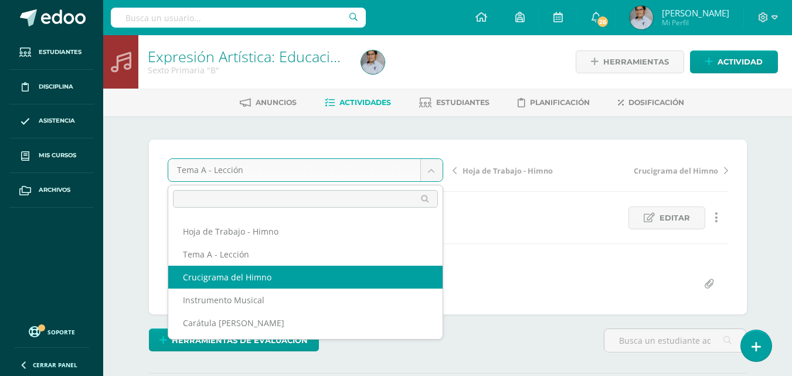
scroll to position [59, 0]
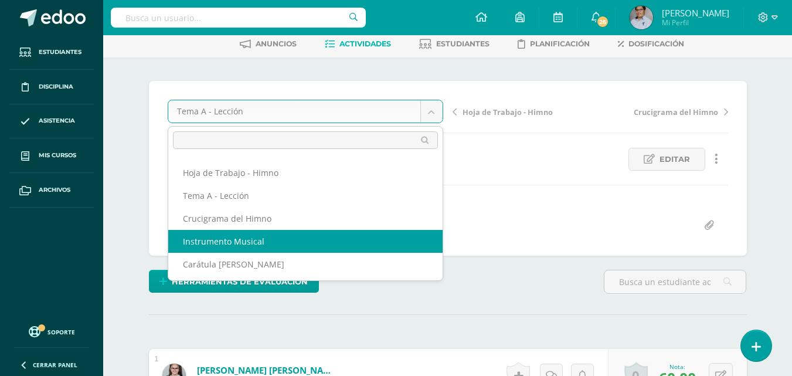
select select "/dashboard/teacher/grade-activity/129956/"
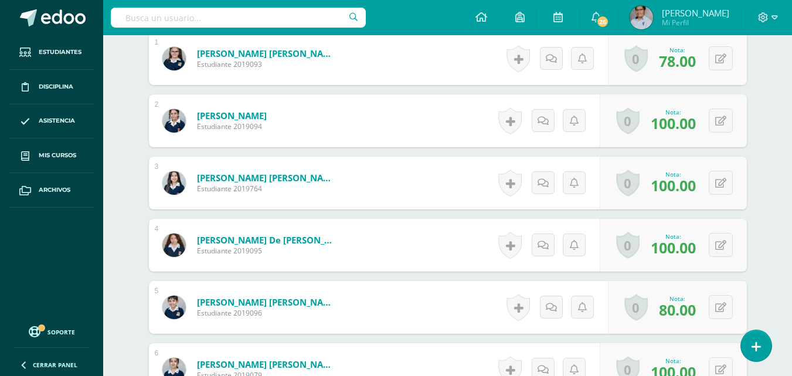
scroll to position [411, 0]
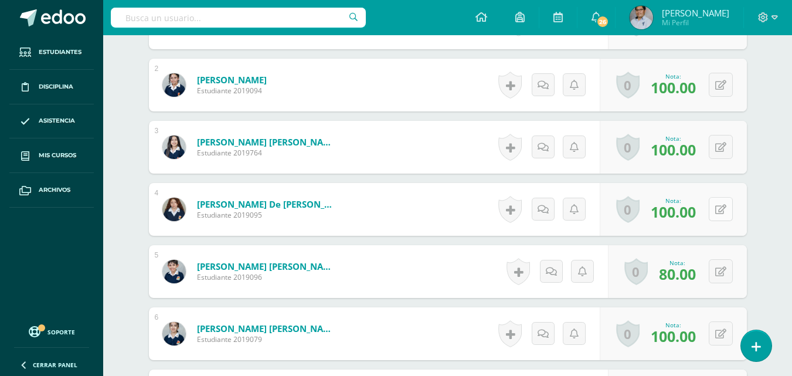
click at [722, 208] on icon at bounding box center [720, 210] width 11 height 10
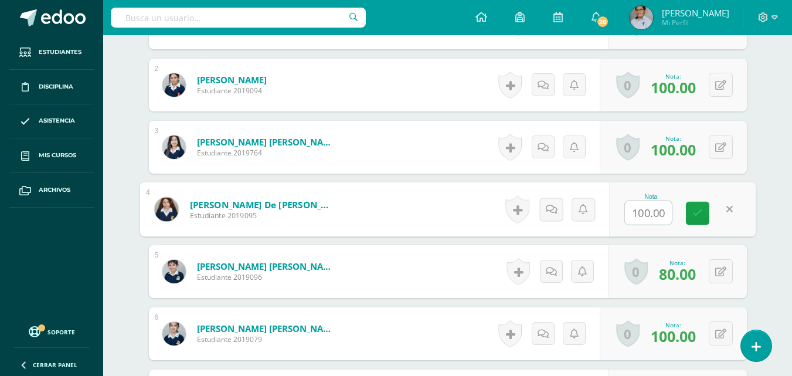
scroll to position [412, 0]
type input "60"
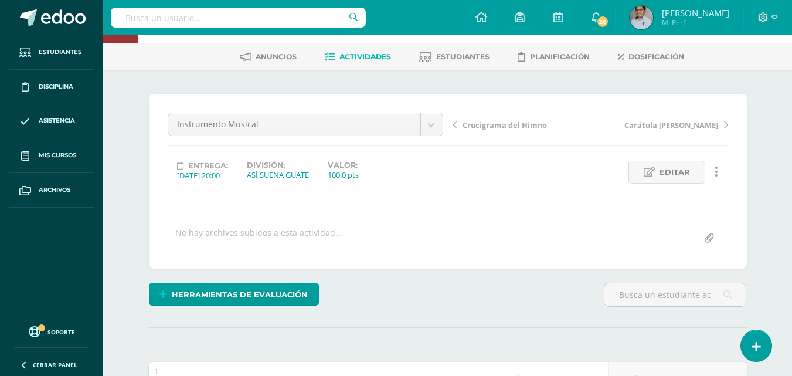
scroll to position [0, 0]
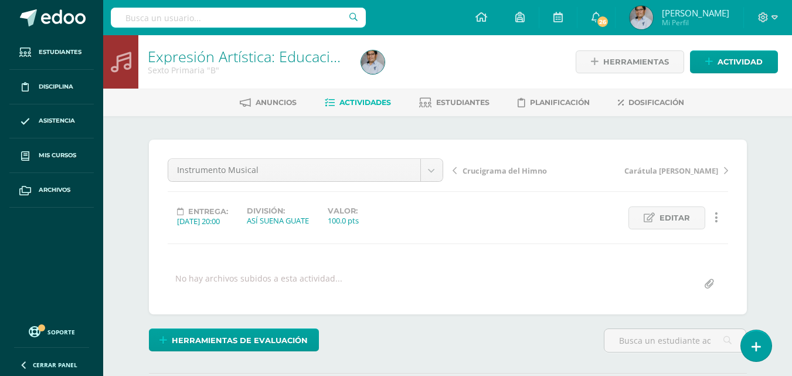
click at [368, 104] on span "Actividades" at bounding box center [365, 102] width 52 height 9
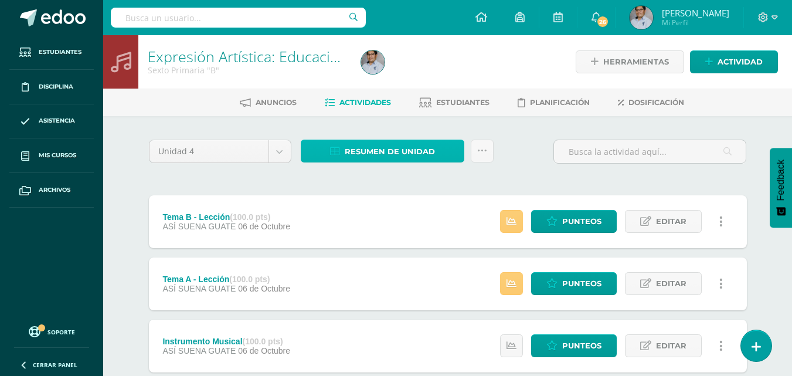
click at [375, 149] on span "Resumen de unidad" at bounding box center [390, 152] width 90 height 22
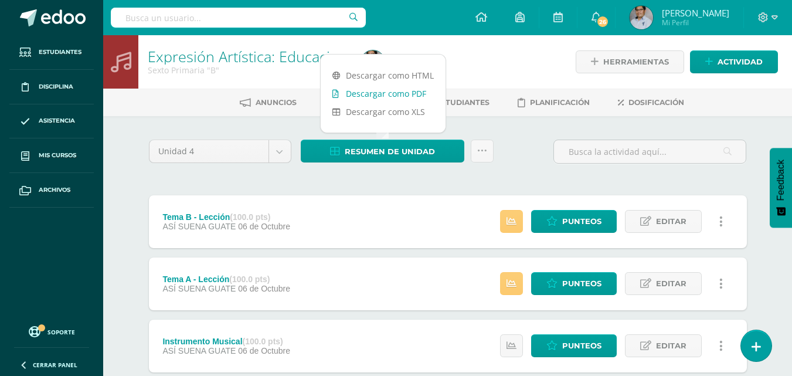
click at [393, 93] on link "Descargar como PDF" at bounding box center [383, 93] width 125 height 18
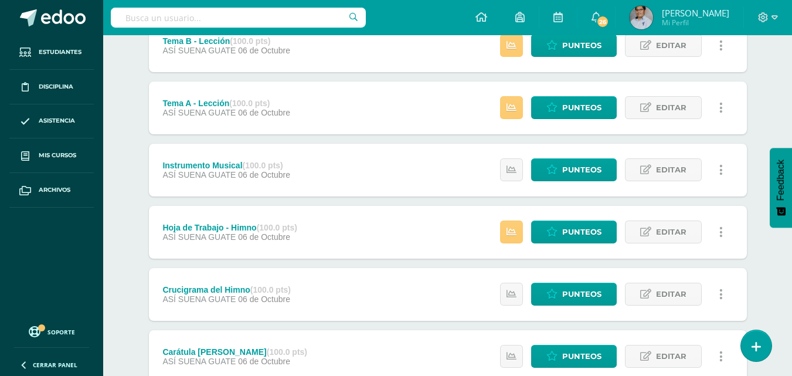
scroll to position [235, 0]
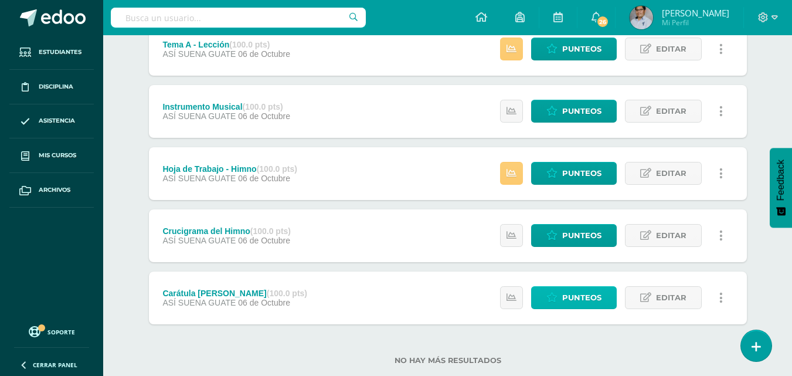
click at [556, 299] on icon at bounding box center [551, 298] width 11 height 10
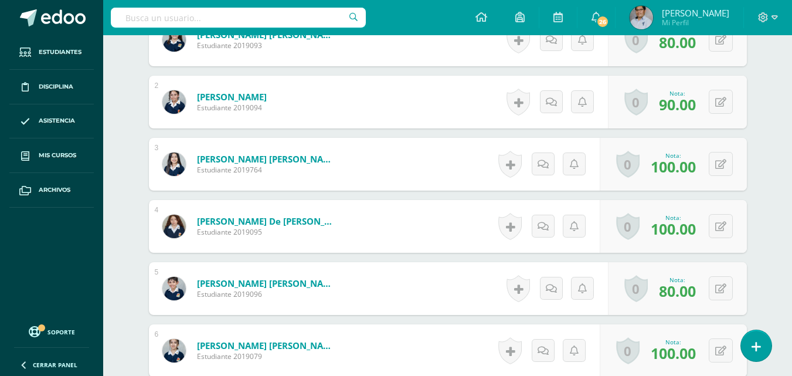
scroll to position [395, 0]
click at [718, 226] on button at bounding box center [721, 225] width 24 height 24
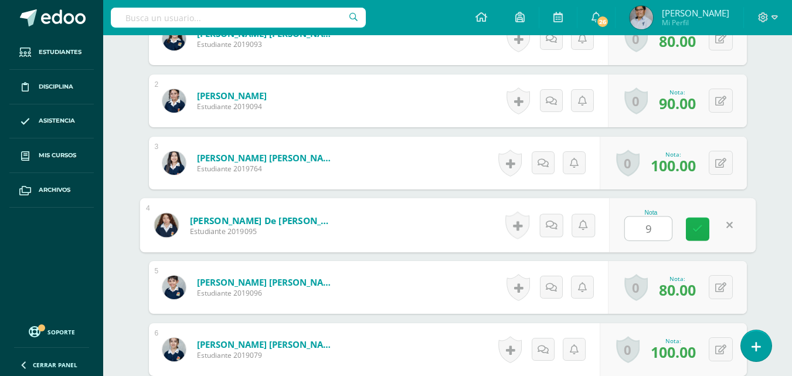
scroll to position [396, 0]
type input "9"
type input "88"
click at [691, 222] on link at bounding box center [697, 228] width 23 height 23
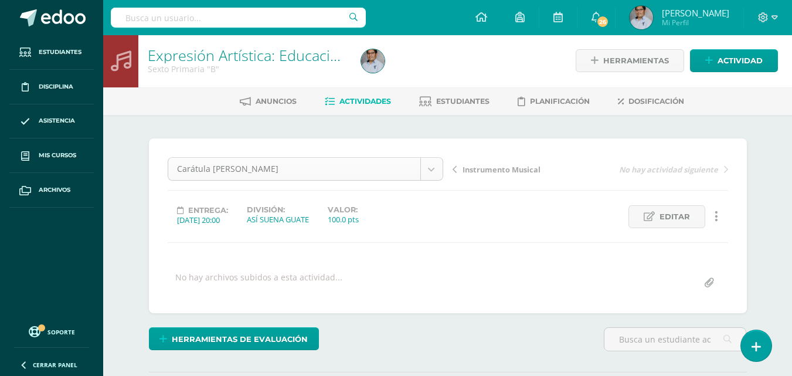
scroll to position [0, 0]
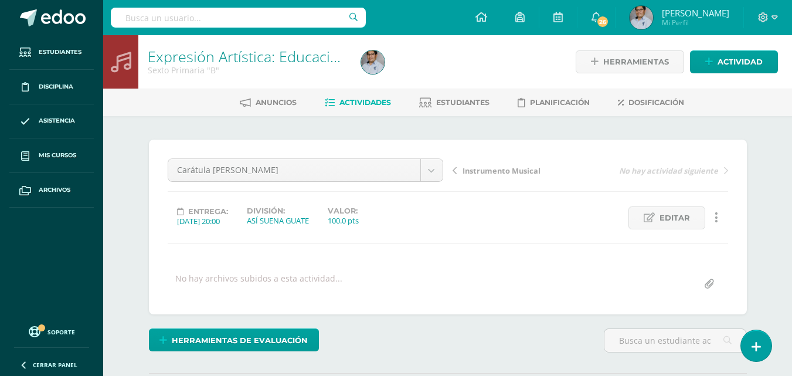
click at [356, 100] on span "Actividades" at bounding box center [365, 102] width 52 height 9
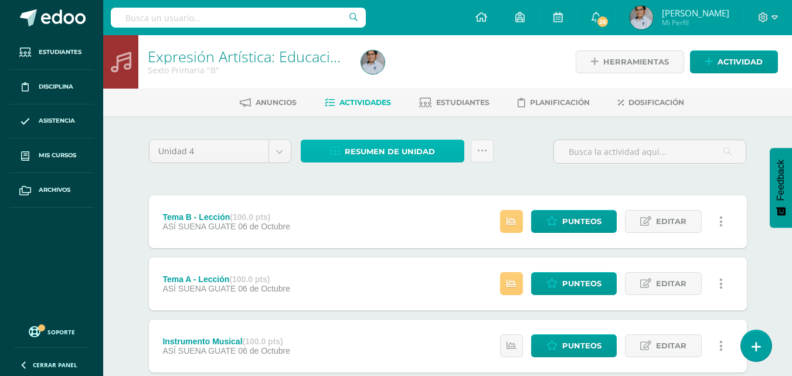
click at [378, 151] on span "Resumen de unidad" at bounding box center [390, 152] width 90 height 22
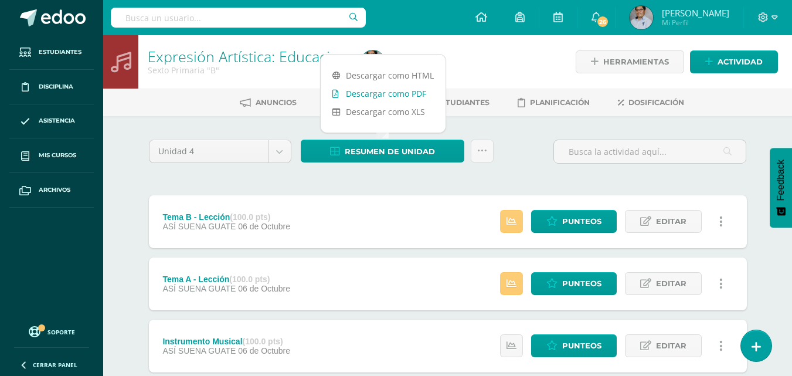
click at [390, 93] on link "Descargar como PDF" at bounding box center [383, 93] width 125 height 18
click at [286, 150] on body "Estudiantes Disciplina Asistencia Mis cursos Archivos Soporte Ayuda Reportar un…" at bounding box center [396, 318] width 792 height 637
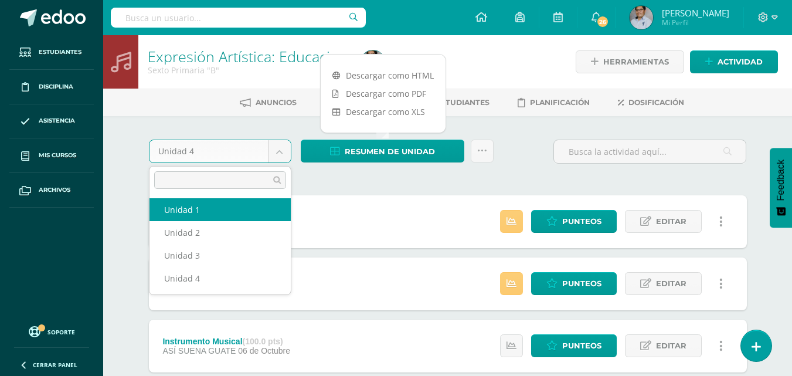
select select "Unidad 1"
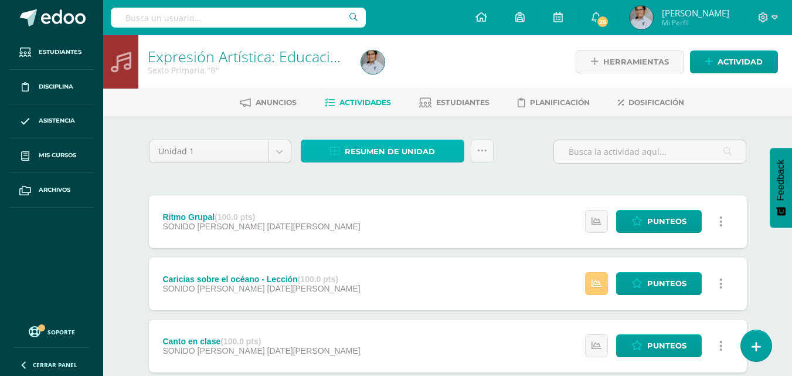
drag, startPoint x: 372, startPoint y: 149, endPoint x: 379, endPoint y: 148, distance: 7.6
click at [372, 149] on span "Resumen de unidad" at bounding box center [390, 152] width 90 height 22
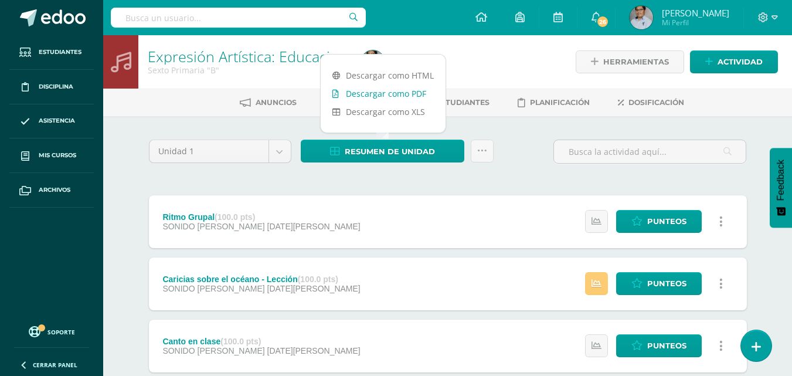
click at [376, 92] on link "Descargar como PDF" at bounding box center [383, 93] width 125 height 18
click at [278, 148] on body "Estudiantes Disciplina Asistencia Mis cursos Archivos Soporte Ayuda Reportar un…" at bounding box center [396, 349] width 792 height 699
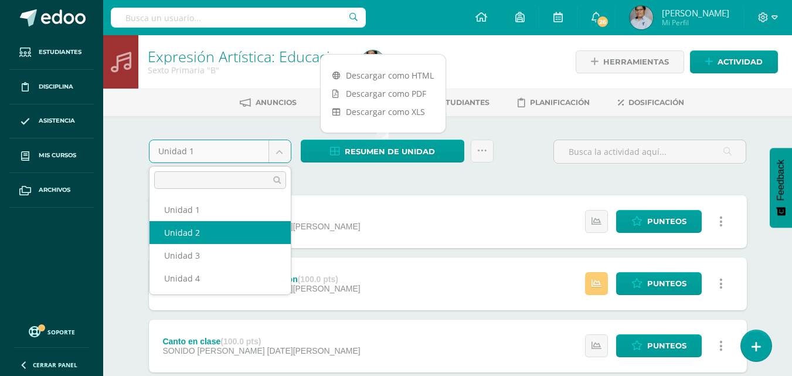
select select "Unidad 2"
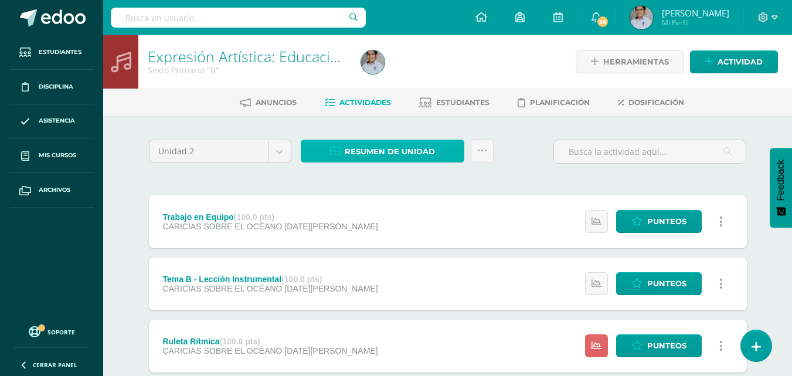
click at [359, 154] on span "Resumen de unidad" at bounding box center [390, 152] width 90 height 22
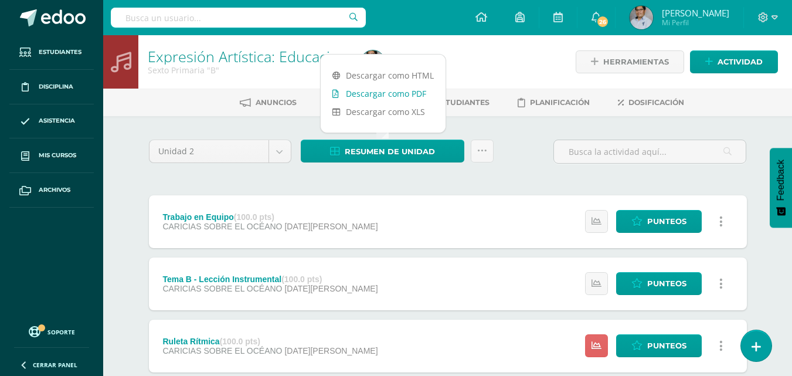
click at [379, 96] on link "Descargar como PDF" at bounding box center [383, 93] width 125 height 18
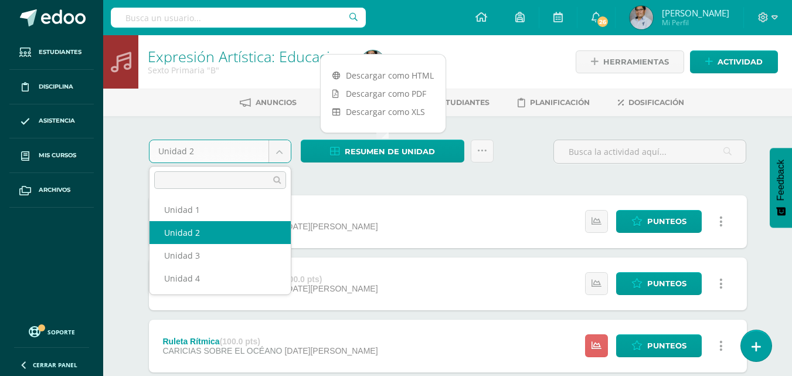
click at [285, 152] on body "Estudiantes Disciplina Asistencia Mis cursos Archivos Soporte Ayuda Reportar un…" at bounding box center [396, 349] width 792 height 699
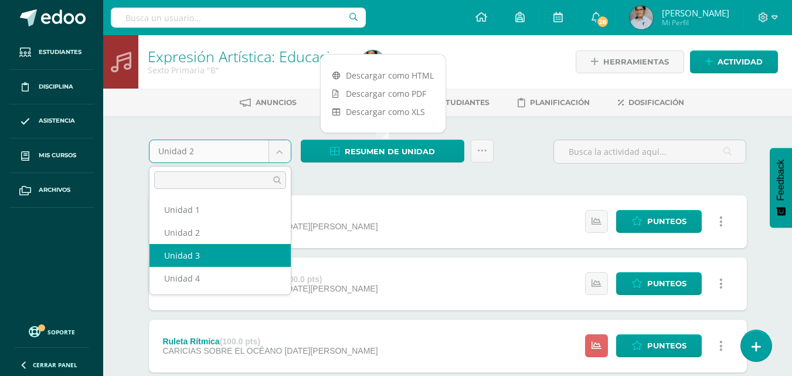
select select "Unidad 3"
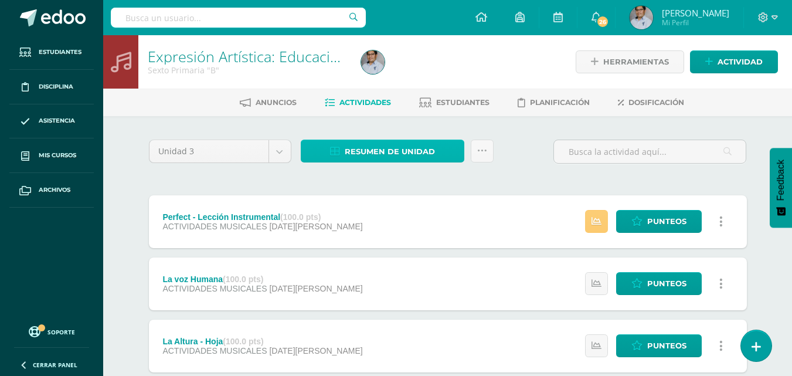
click at [360, 148] on span "Resumen de unidad" at bounding box center [390, 152] width 90 height 22
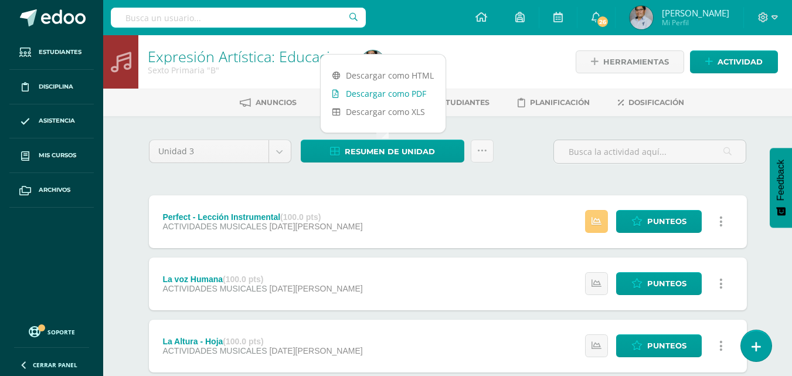
click at [372, 96] on link "Descargar como PDF" at bounding box center [383, 93] width 125 height 18
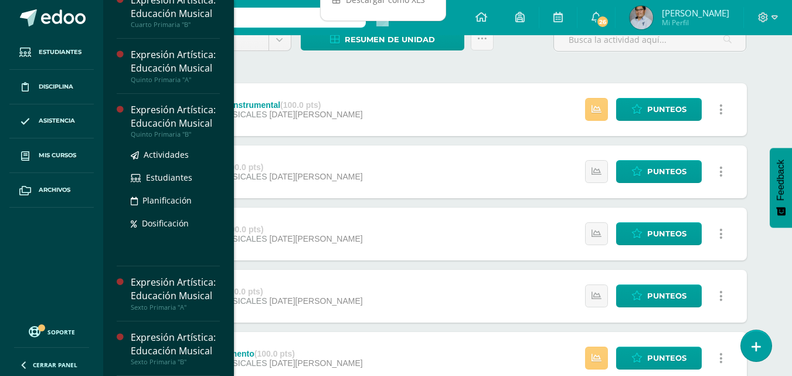
scroll to position [261, 0]
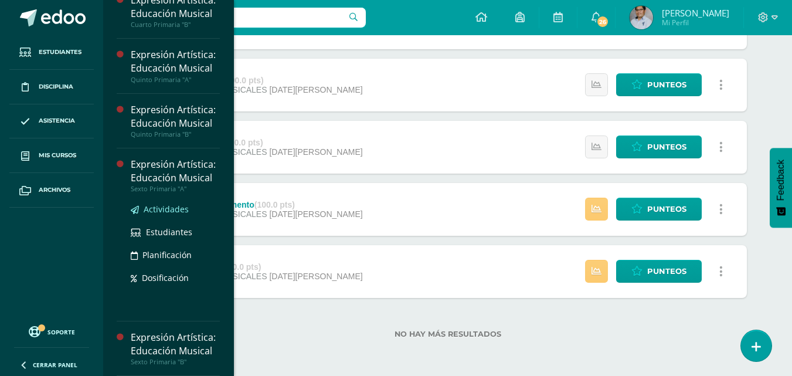
click at [158, 203] on span "Actividades" at bounding box center [166, 208] width 45 height 11
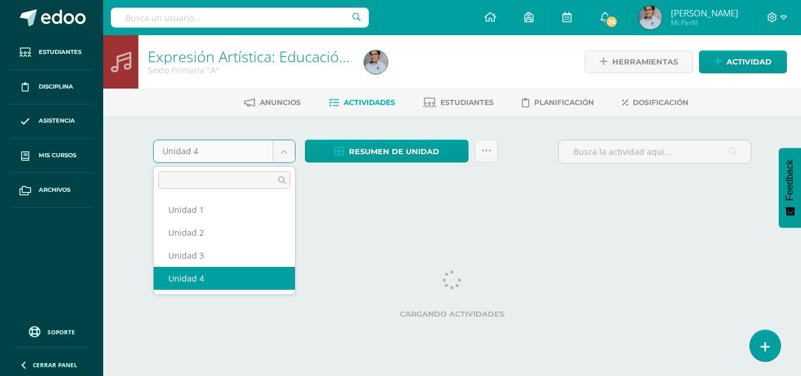
click at [281, 155] on body "Estudiantes Disciplina Asistencia Mis cursos Archivos Soporte Ayuda Reportar un…" at bounding box center [400, 109] width 801 height 219
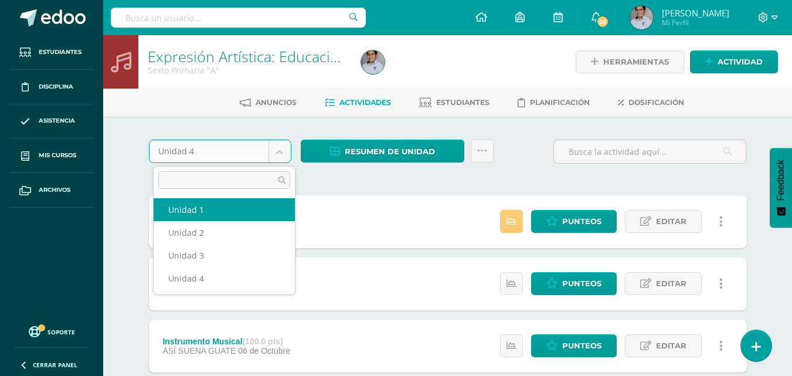
select select "Unidad 1"
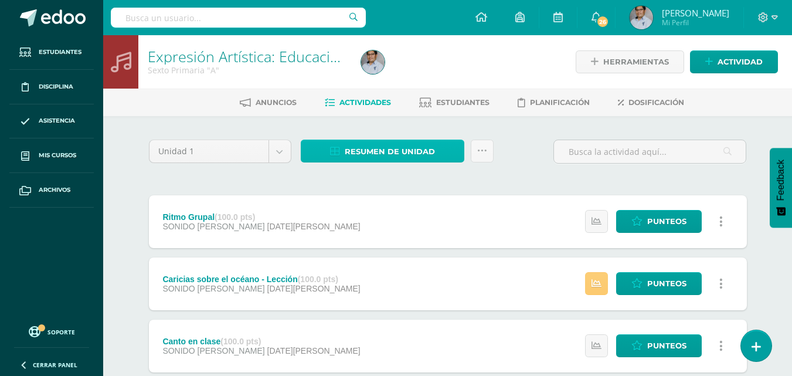
click at [397, 154] on span "Resumen de unidad" at bounding box center [390, 152] width 90 height 22
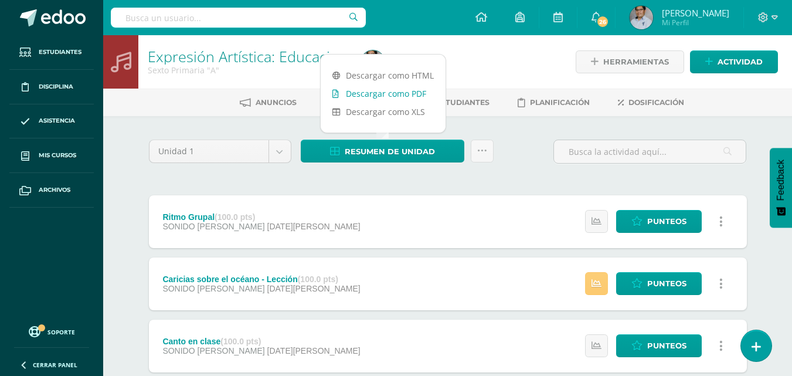
click at [376, 92] on link "Descargar como PDF" at bounding box center [383, 93] width 125 height 18
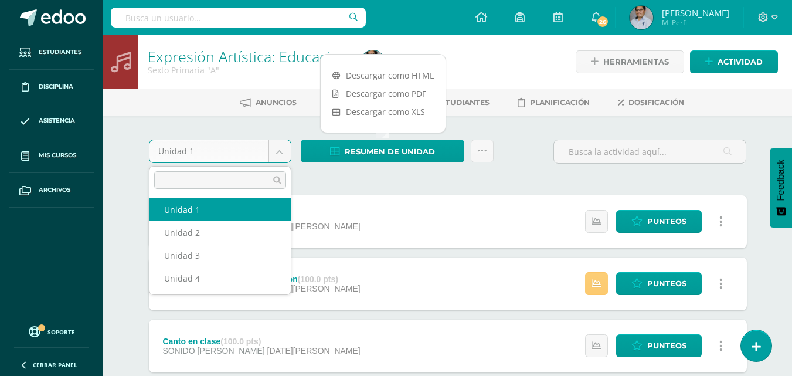
click at [281, 152] on body "Estudiantes Disciplina Asistencia Mis cursos Archivos Soporte Ayuda Reportar un…" at bounding box center [396, 349] width 792 height 699
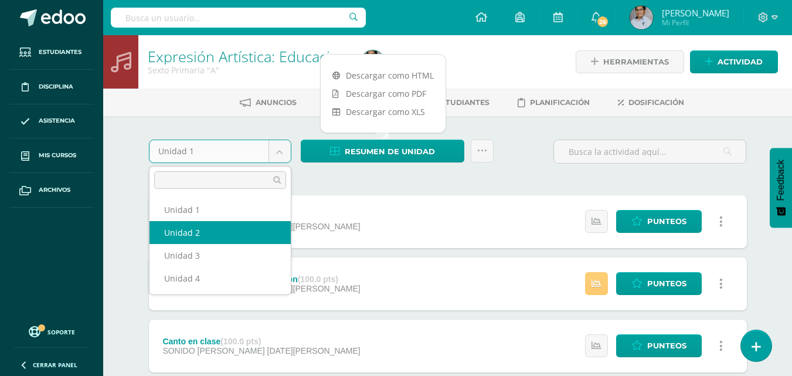
select select "Unidad 2"
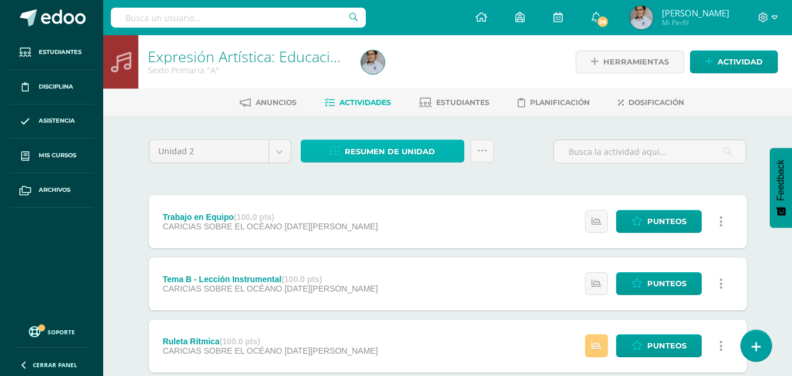
click at [361, 152] on span "Resumen de unidad" at bounding box center [390, 152] width 90 height 22
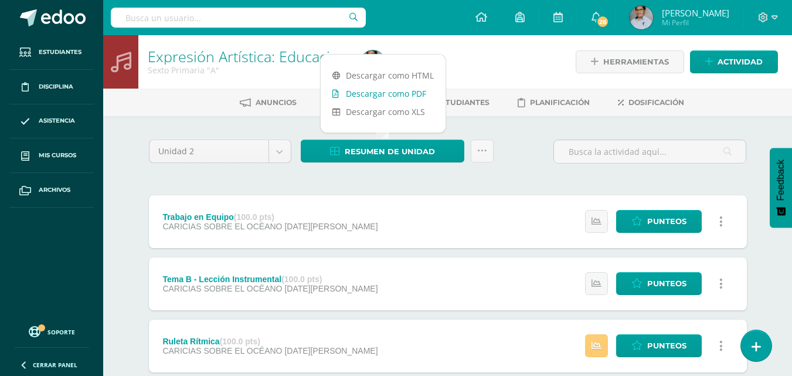
click at [368, 93] on link "Descargar como PDF" at bounding box center [383, 93] width 125 height 18
click at [277, 154] on body "Estudiantes Disciplina Asistencia Mis cursos Archivos Soporte Ayuda Reportar un…" at bounding box center [396, 349] width 792 height 699
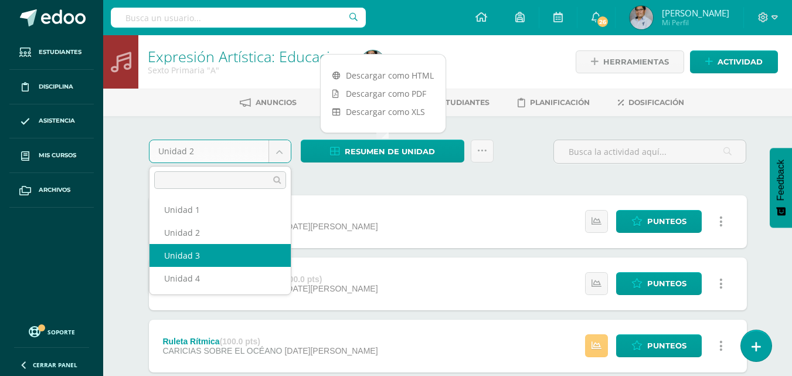
select select "Unidad 3"
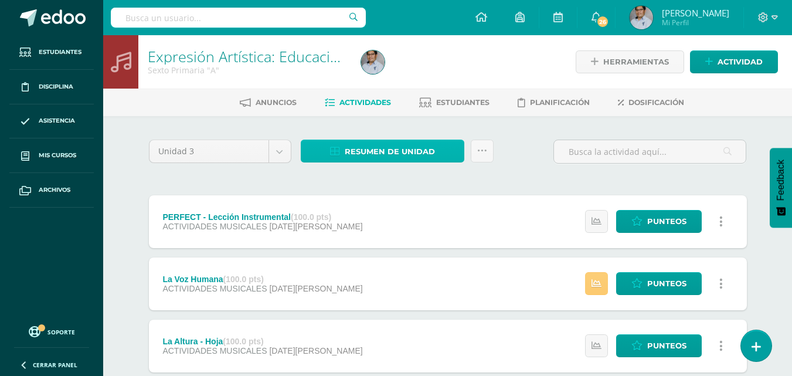
click at [377, 151] on span "Resumen de unidad" at bounding box center [390, 152] width 90 height 22
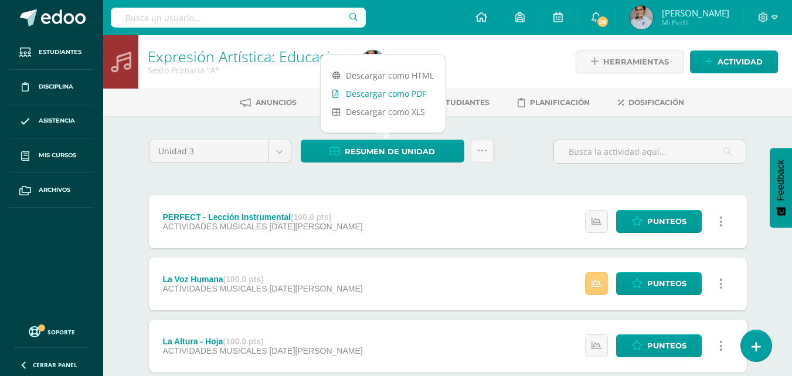
click at [381, 93] on link "Descargar como PDF" at bounding box center [383, 93] width 125 height 18
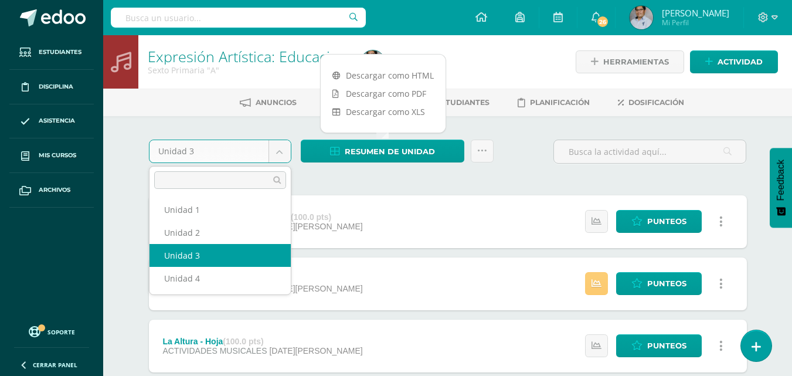
click at [278, 154] on body "Estudiantes Disciplina Asistencia Mis cursos Archivos Soporte Ayuda Reportar un…" at bounding box center [396, 318] width 792 height 637
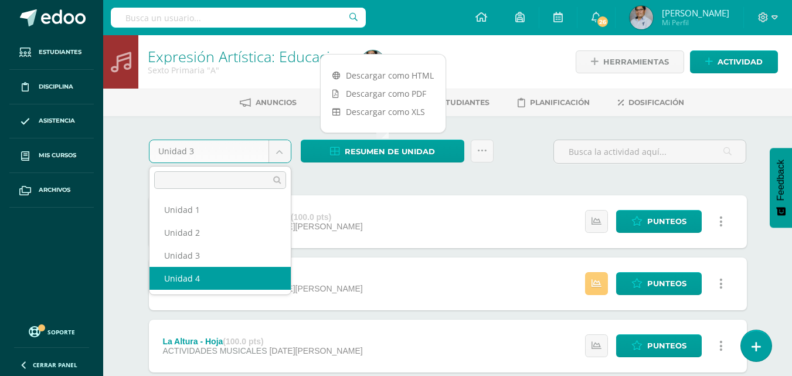
select select "Unidad 4"
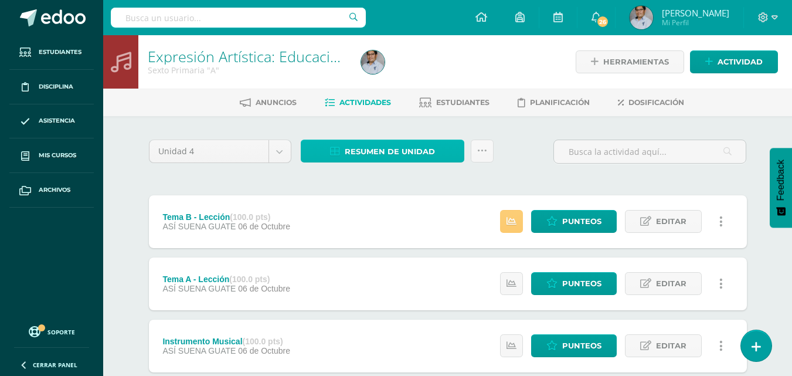
click at [385, 153] on span "Resumen de unidad" at bounding box center [390, 152] width 90 height 22
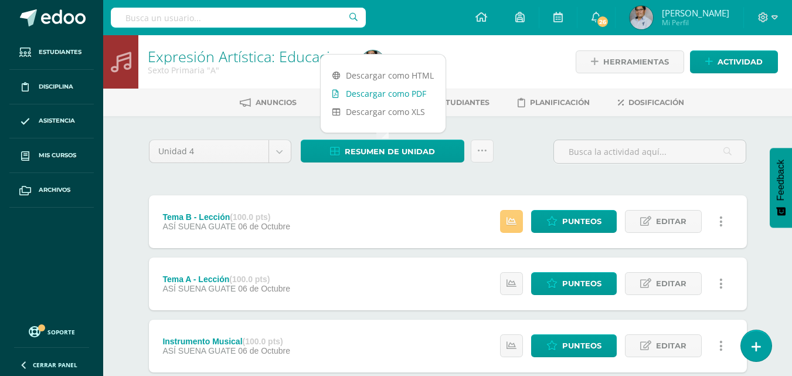
click at [368, 94] on link "Descargar como PDF" at bounding box center [383, 93] width 125 height 18
